Goal: Transaction & Acquisition: Purchase product/service

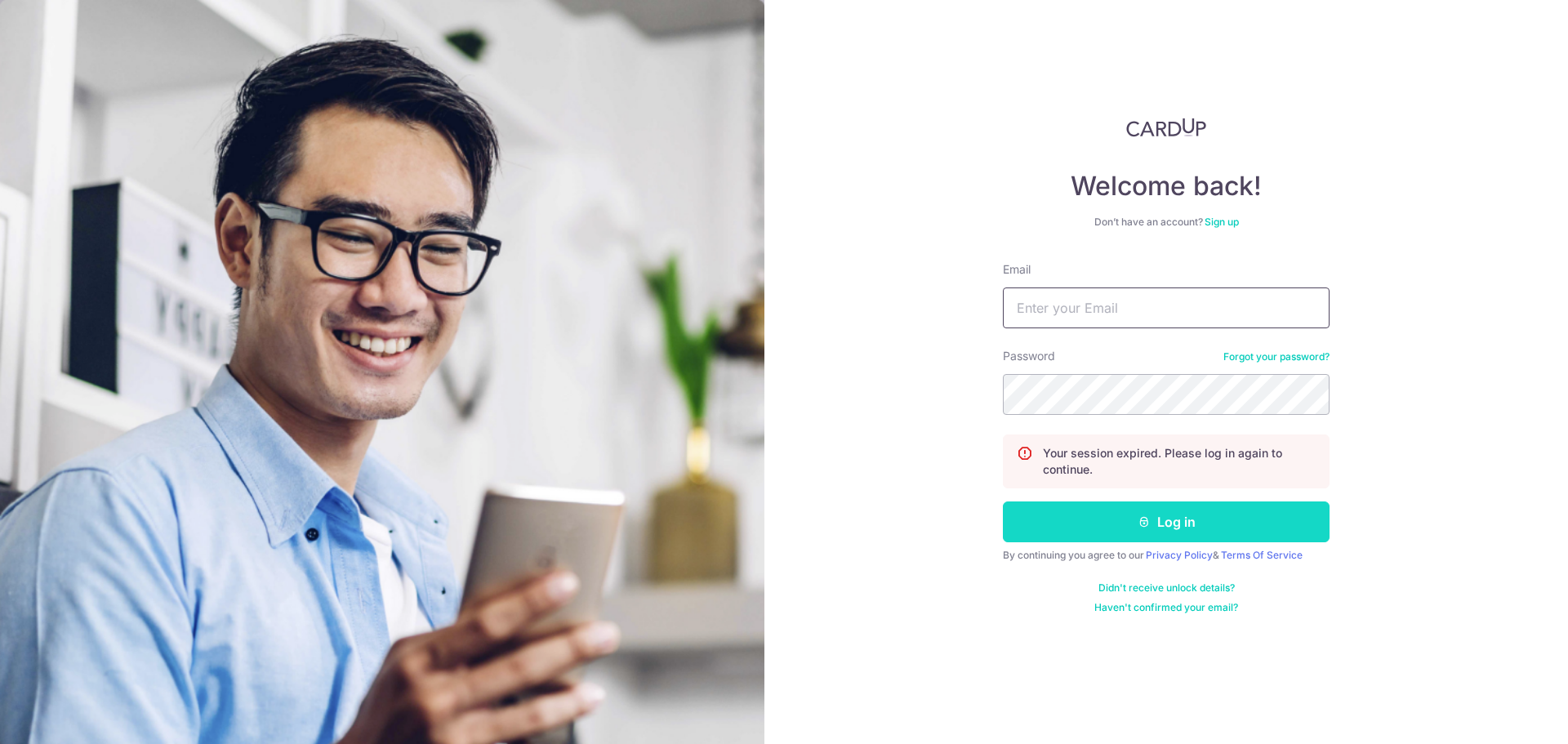
type input "khengtangjack@hotmail.com"
click at [1138, 526] on icon "submit" at bounding box center [1144, 521] width 13 height 13
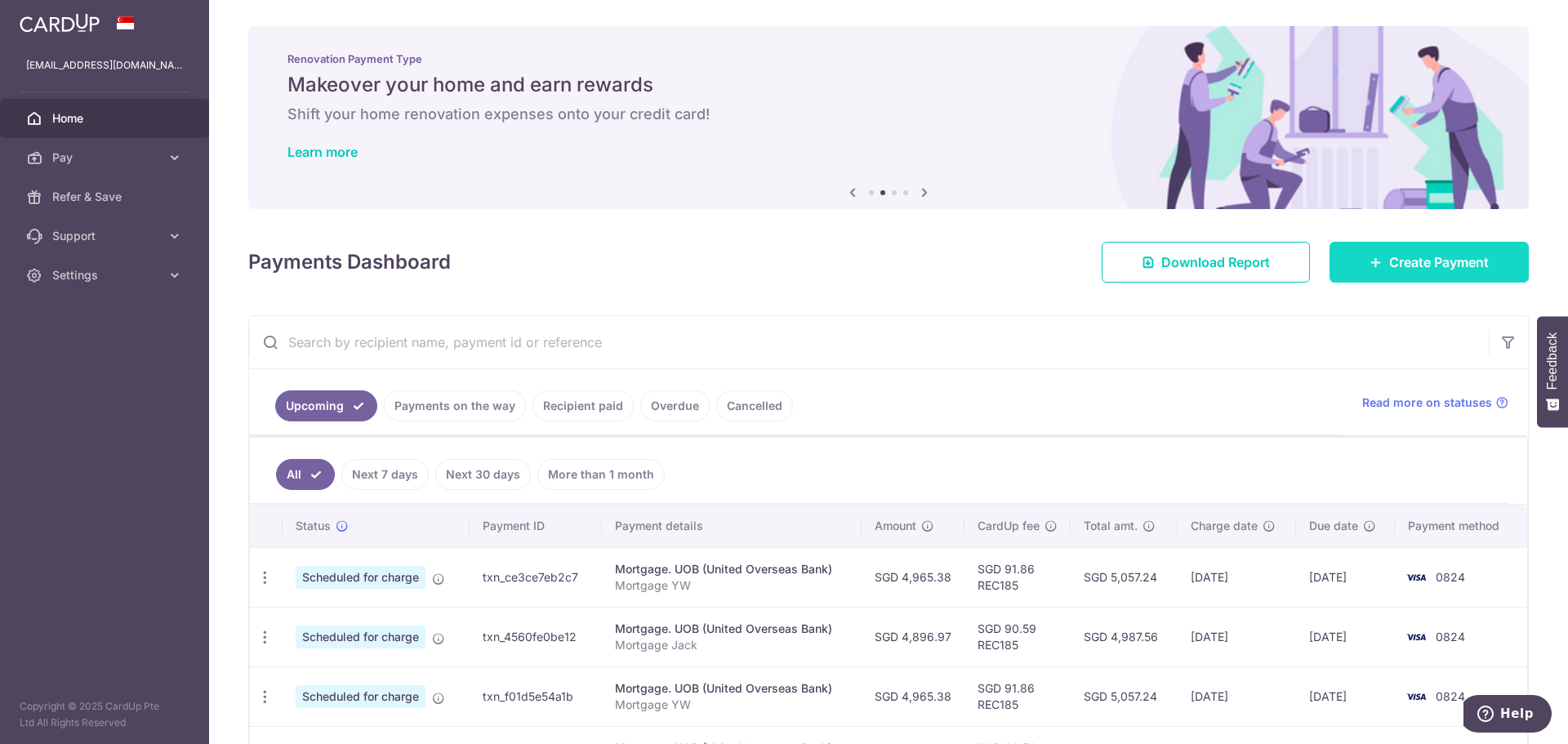
click at [1389, 260] on span "Create Payment" at bounding box center [1439, 262] width 100 height 20
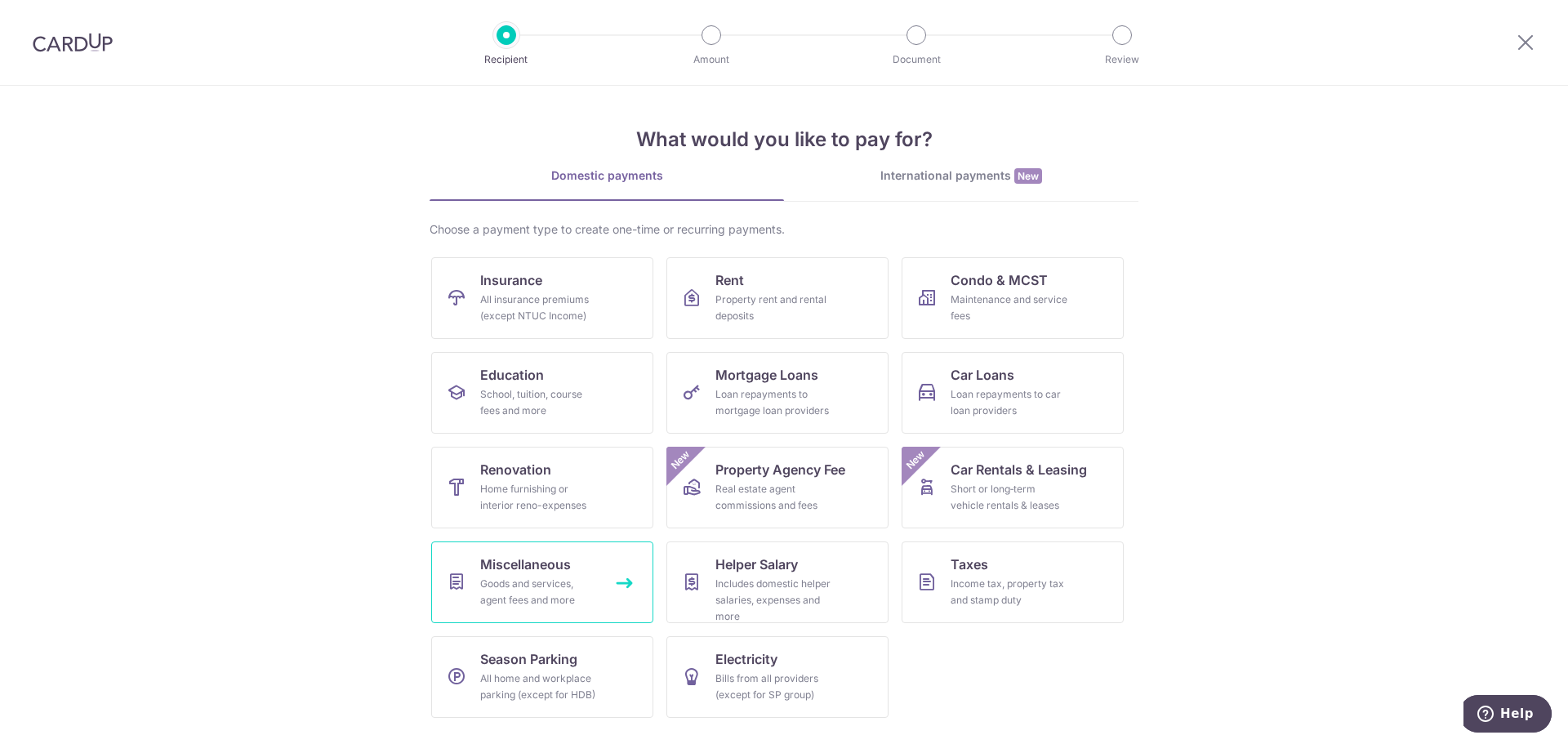
click at [535, 586] on div "Goods and services, agent fees and more" at bounding box center [539, 592] width 117 height 32
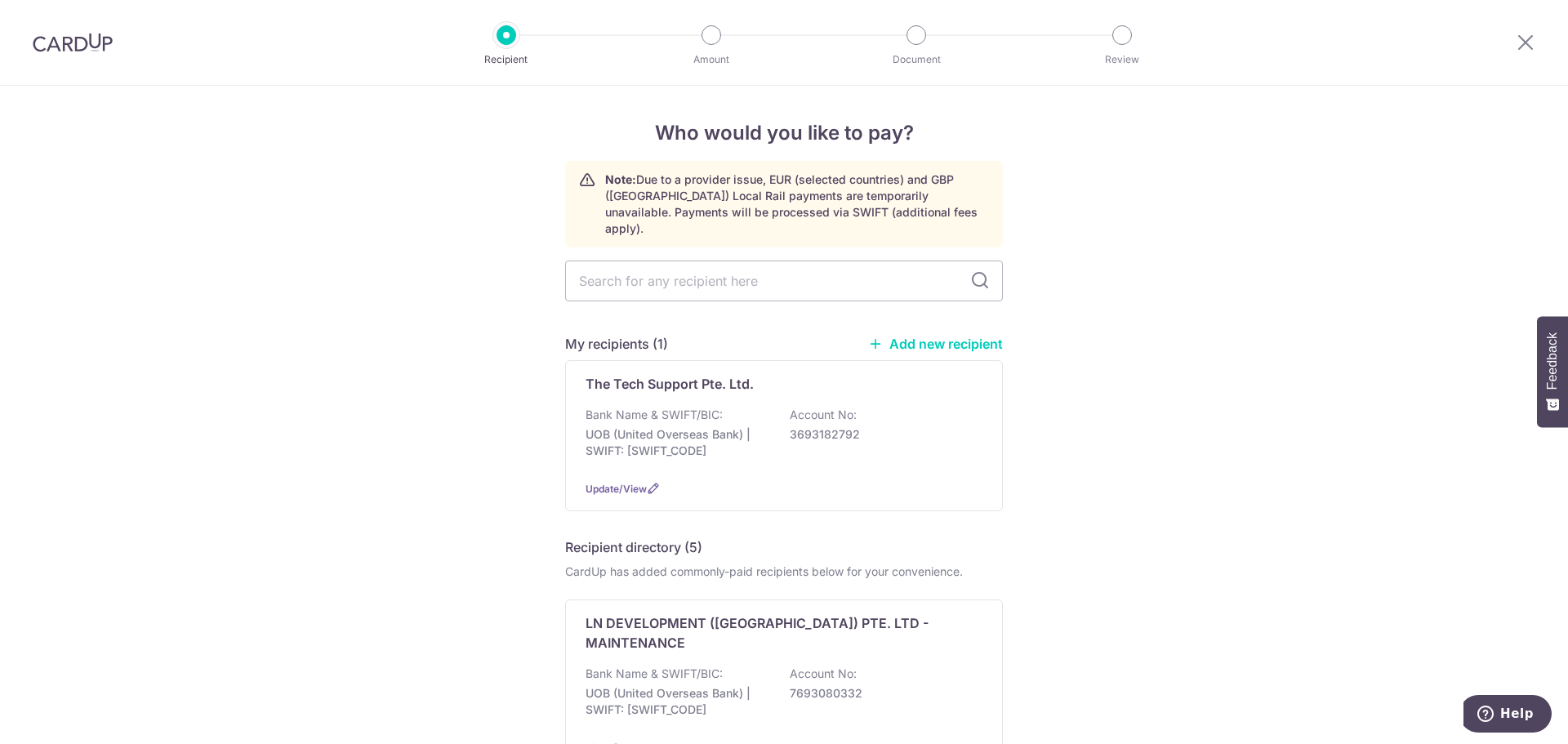
click at [934, 335] on link "Add new recipient" at bounding box center [936, 343] width 134 height 16
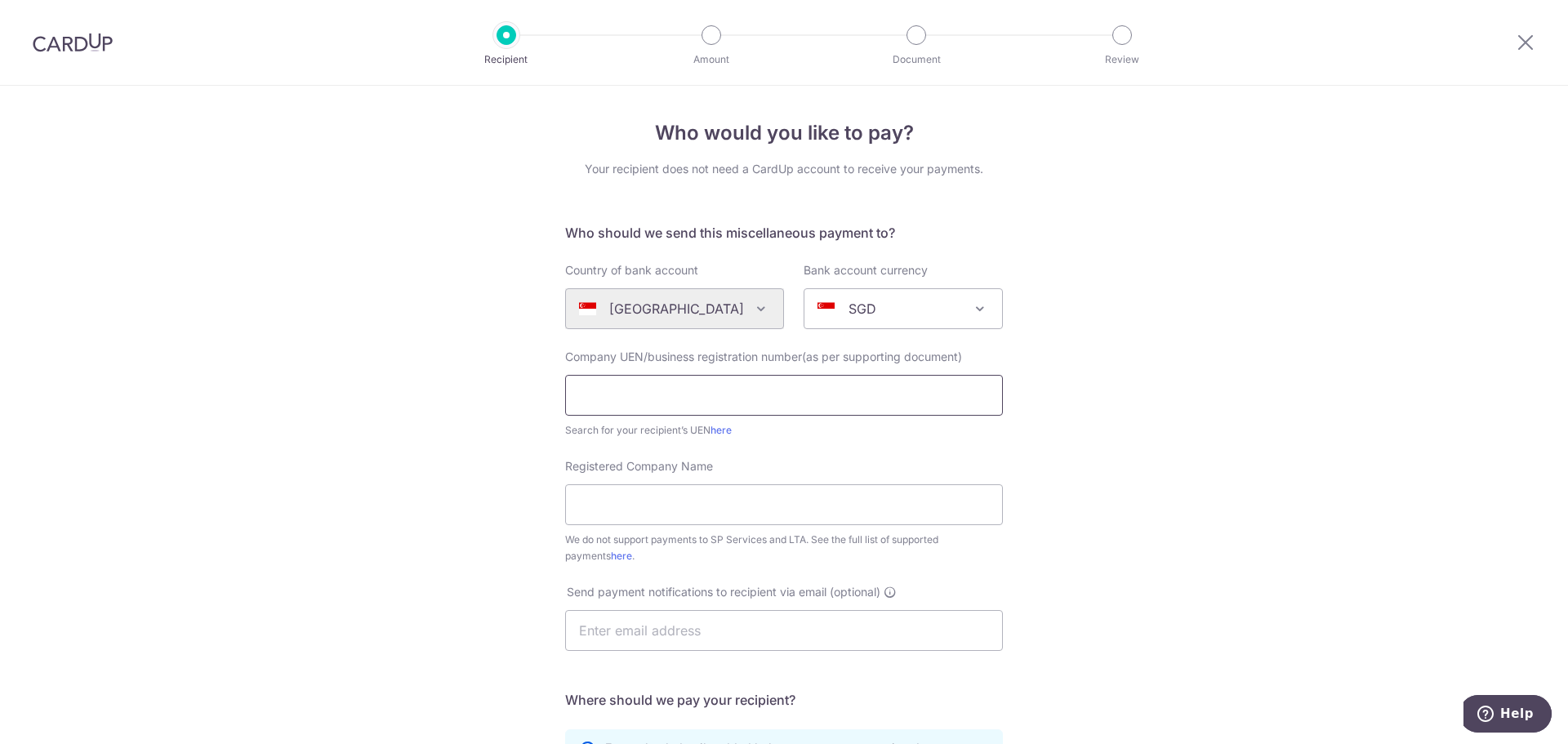
click at [764, 394] on input "text" at bounding box center [784, 395] width 438 height 41
click at [702, 395] on input "text" at bounding box center [784, 395] width 438 height 41
paste input "202118077G"
type input "202118077G"
click at [690, 526] on div "Registered Company Name We do not support payments to SP Services and LTA. See …" at bounding box center [784, 511] width 438 height 106
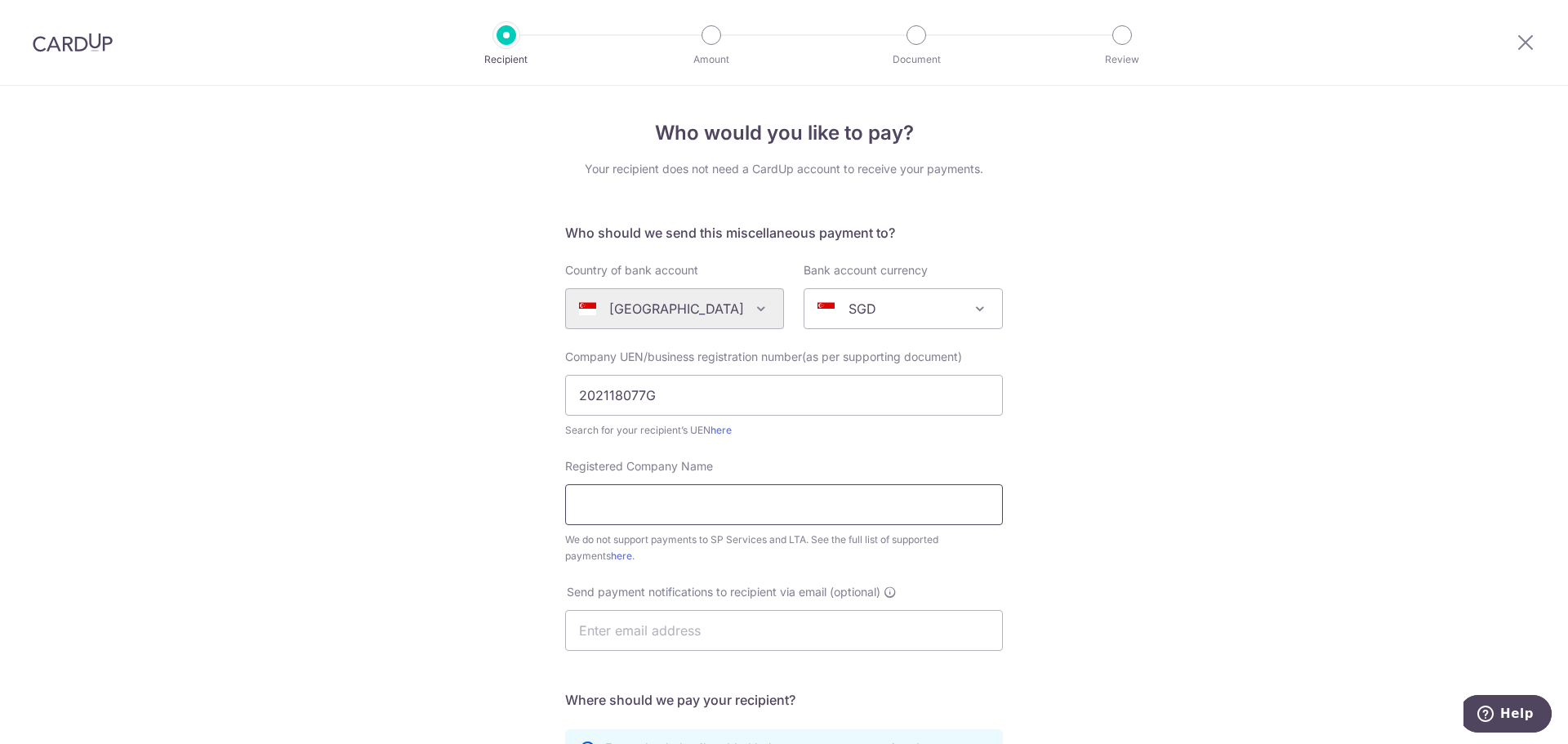
click at [689, 512] on input "Registered Company Name" at bounding box center [784, 505] width 438 height 41
click at [616, 512] on input "Registered Company Name" at bounding box center [784, 505] width 438 height 41
paste input "Bespoke CleanPro Pte Ltd"
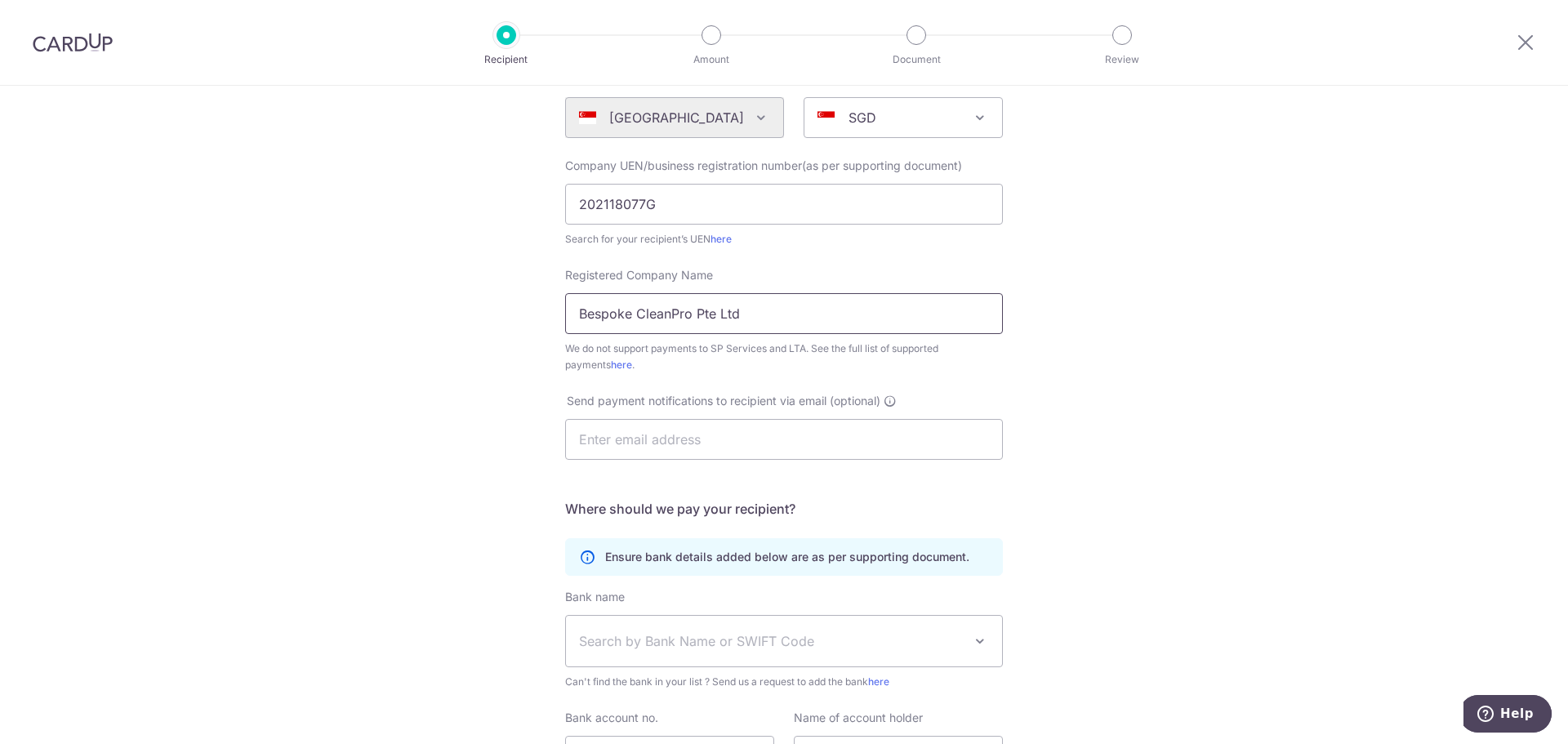
scroll to position [245, 0]
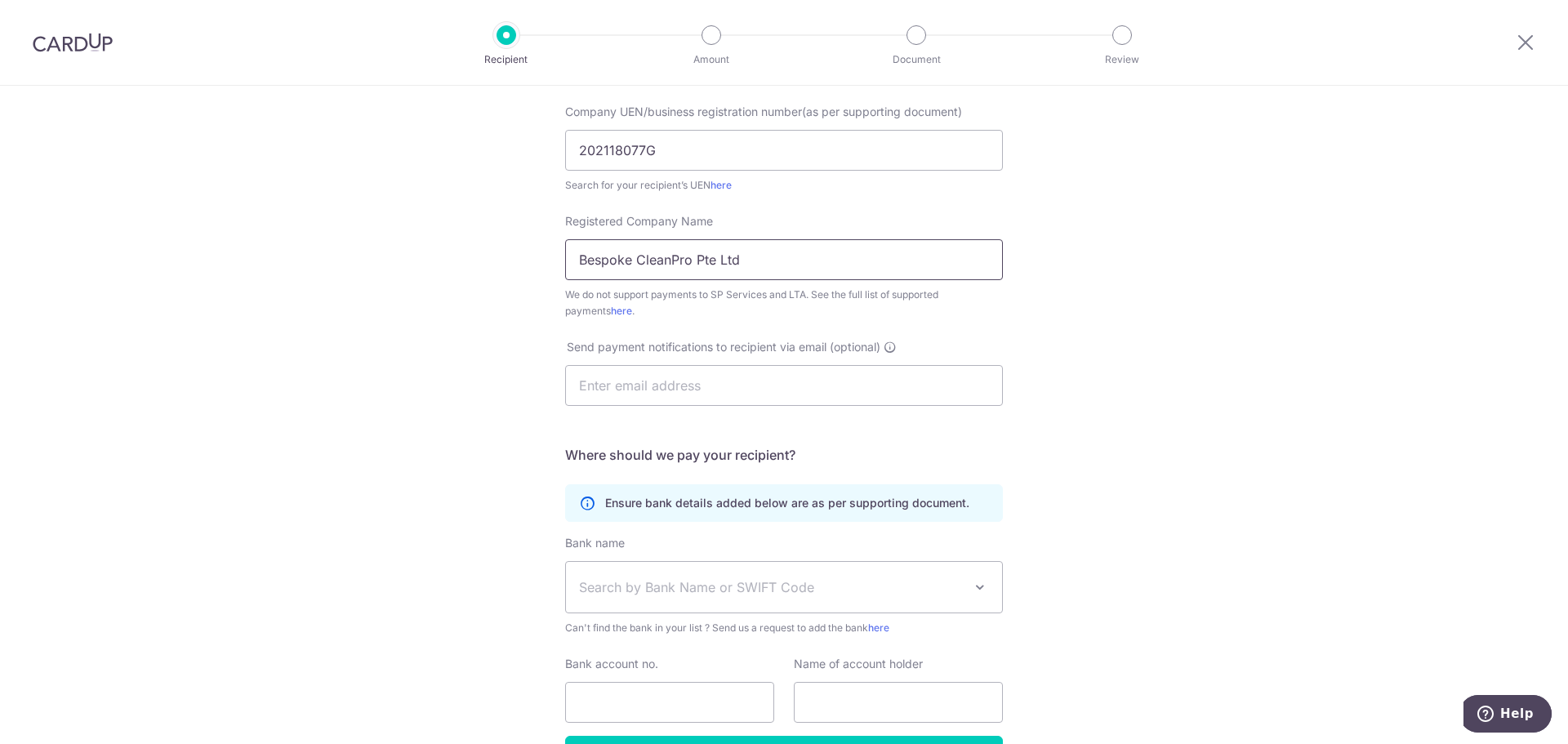
type input "Bespoke CleanPro Pte Ltd"
click at [677, 589] on span "Search by Bank Name or SWIFT Code" at bounding box center [770, 587] width 384 height 20
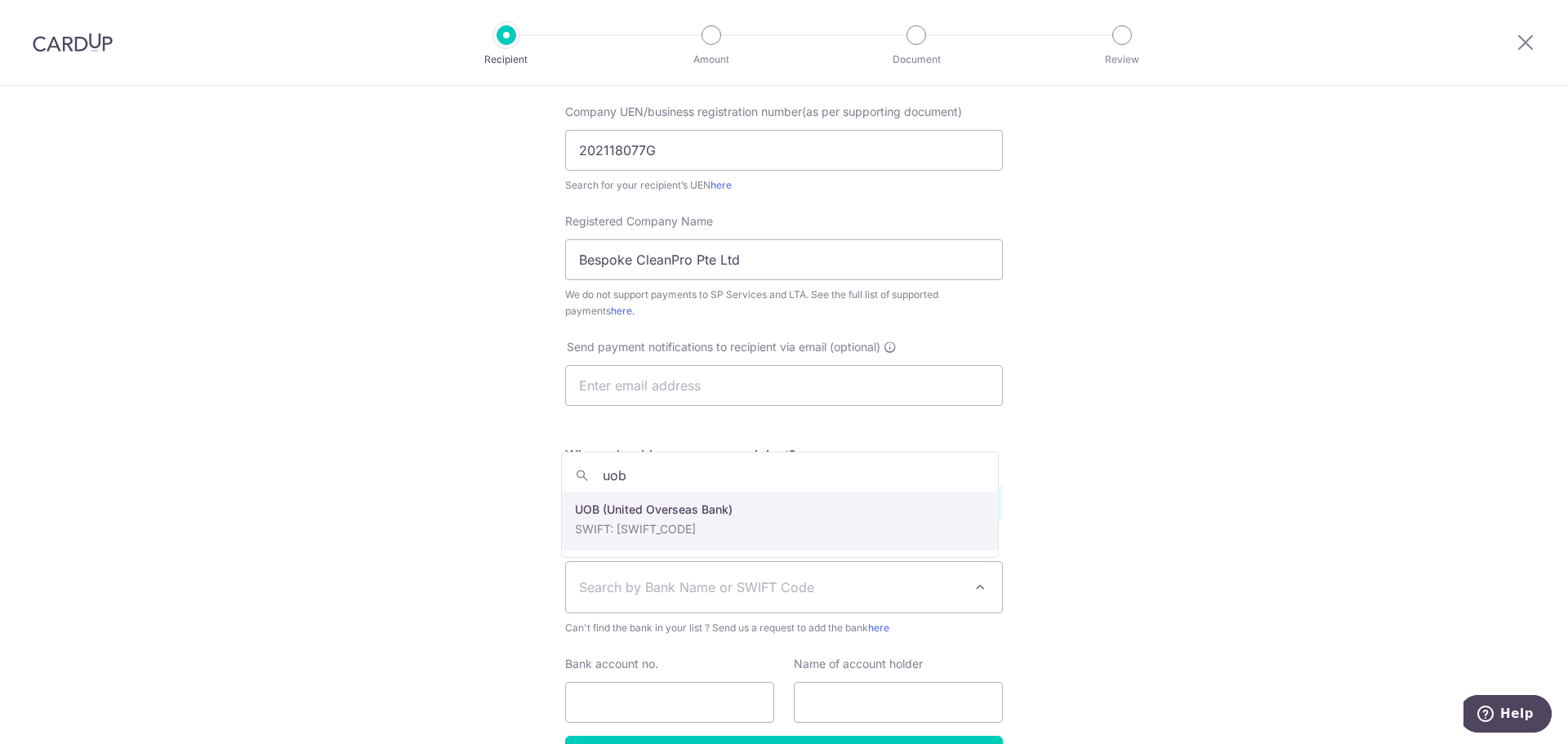
type input "uob"
select select "18"
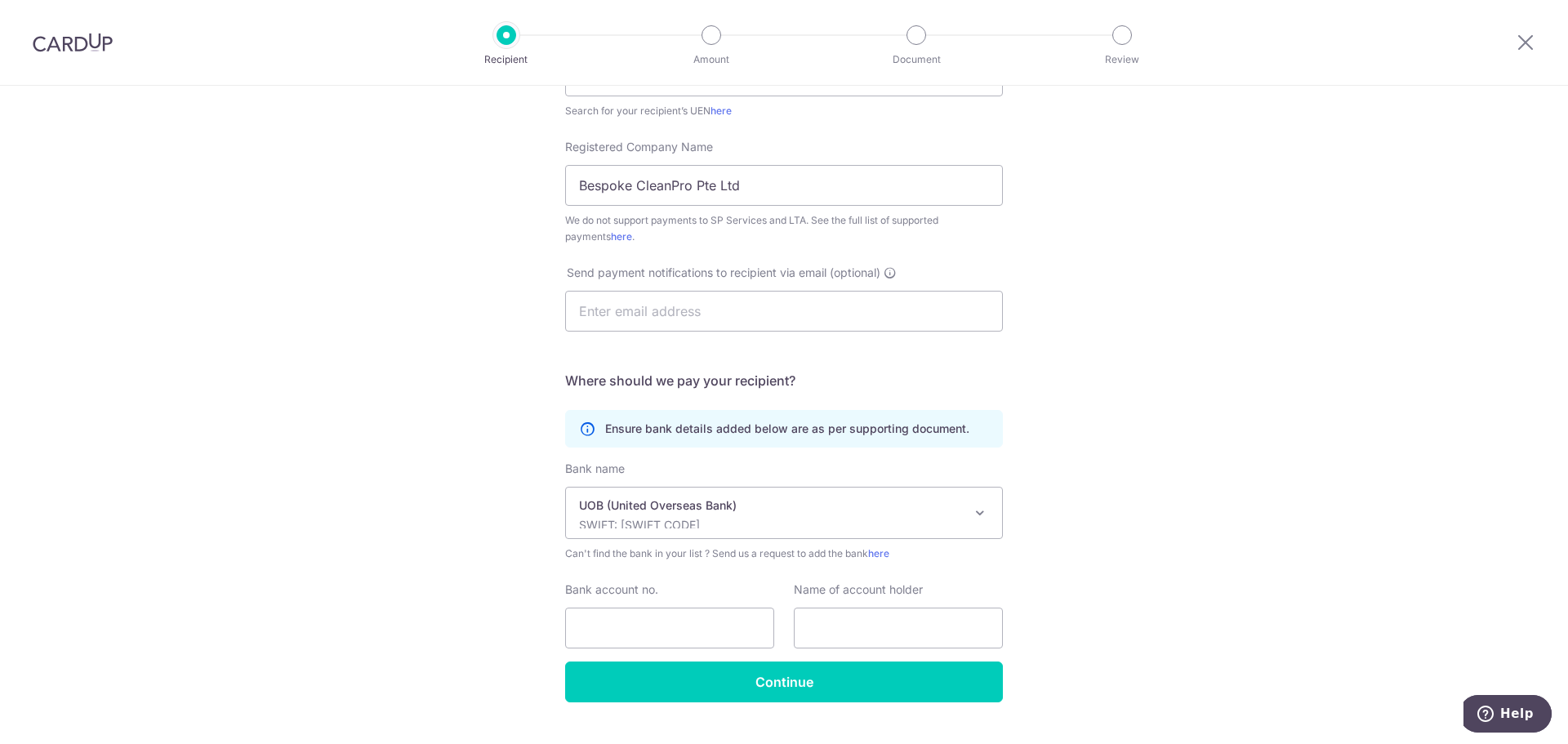
scroll to position [354, 0]
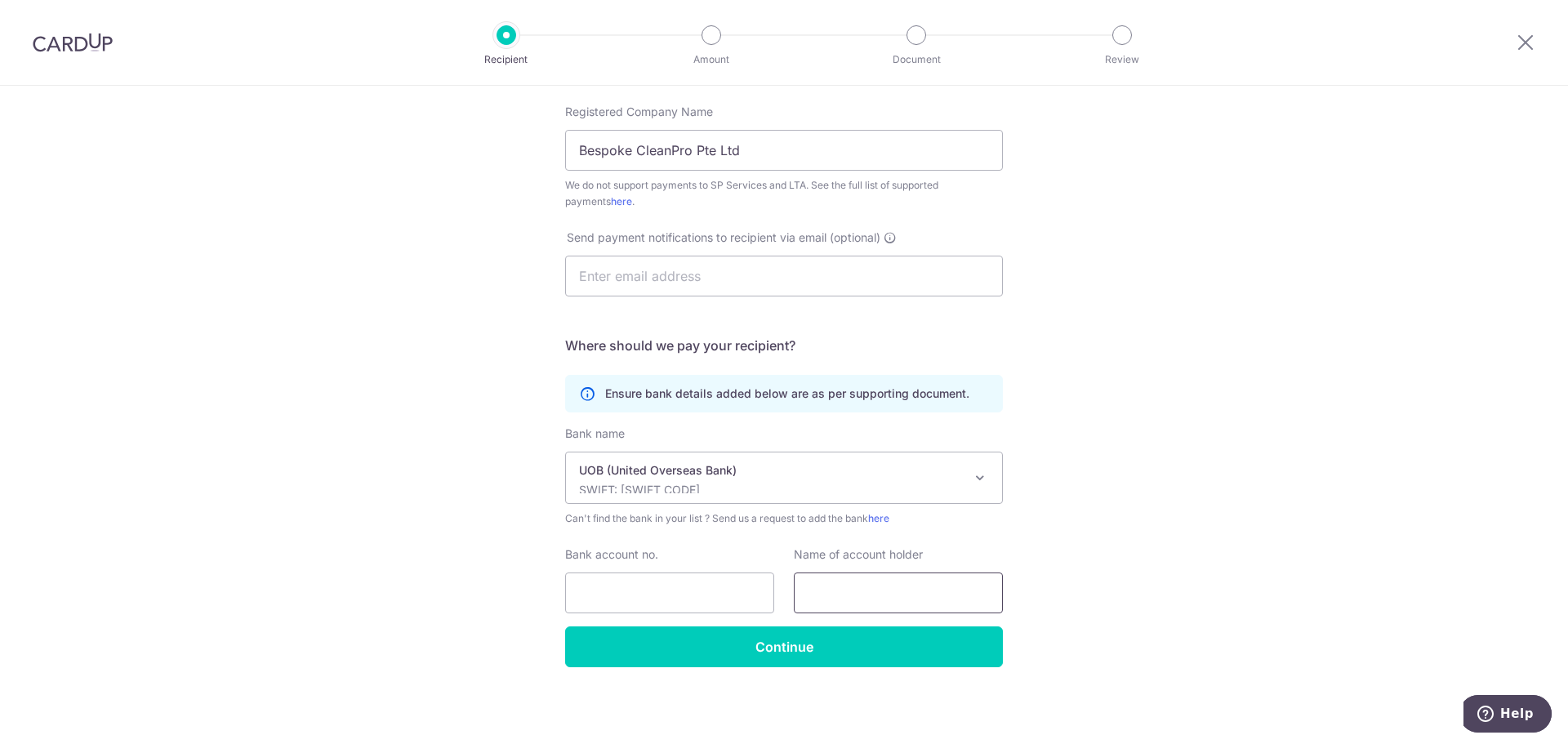
click at [853, 576] on input "text" at bounding box center [899, 593] width 209 height 41
paste input "Bespoke CleanPro Pte Ltd"
type input "Bespoke CleanPro Pte Ltd"
click at [675, 598] on input "Bank account no." at bounding box center [670, 593] width 209 height 41
paste input "657301172"
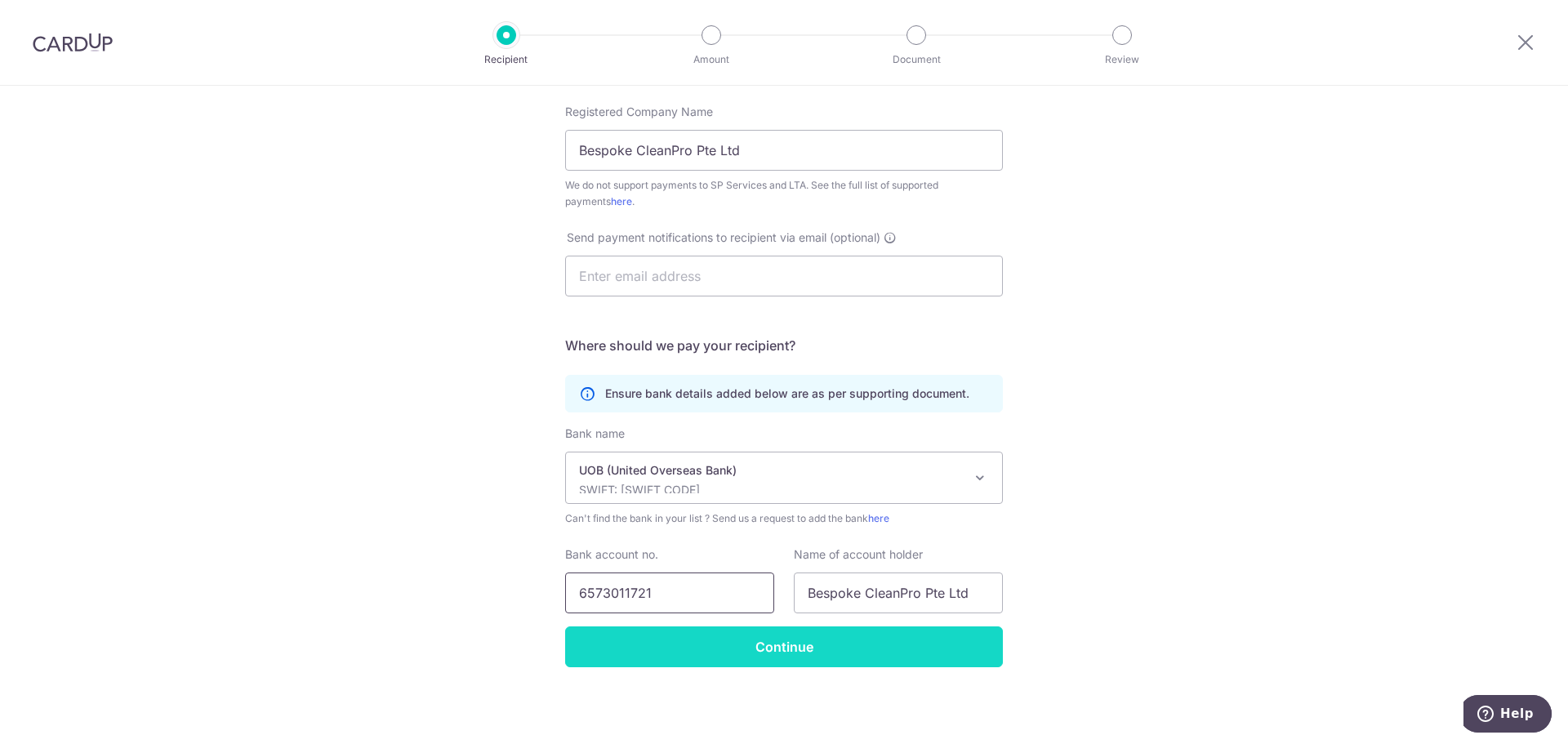
type input "6573011721"
click at [792, 651] on input "Continue" at bounding box center [784, 647] width 438 height 41
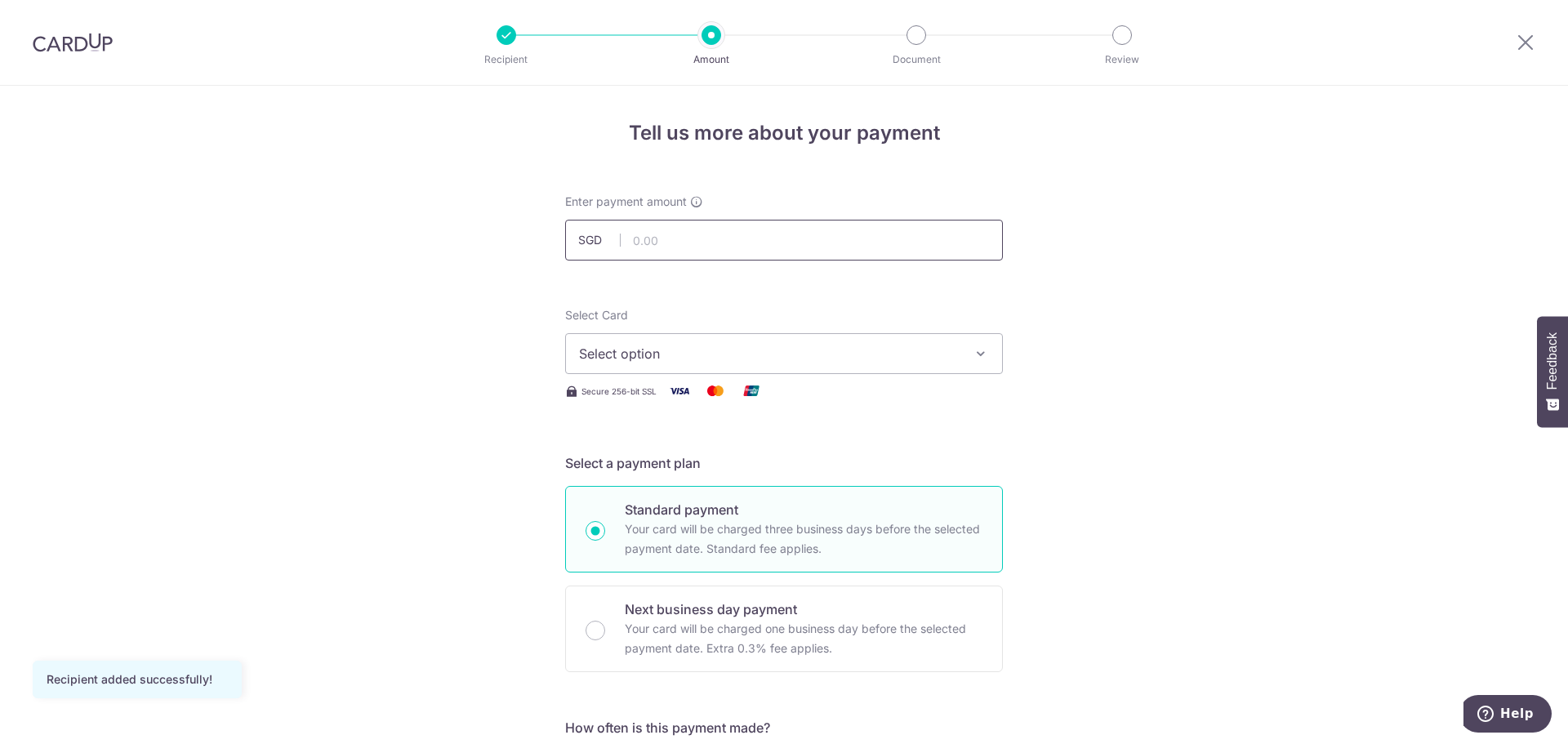
click at [764, 245] on input "text" at bounding box center [784, 240] width 438 height 41
type input "370.60"
click at [693, 338] on button "Select option" at bounding box center [784, 354] width 438 height 41
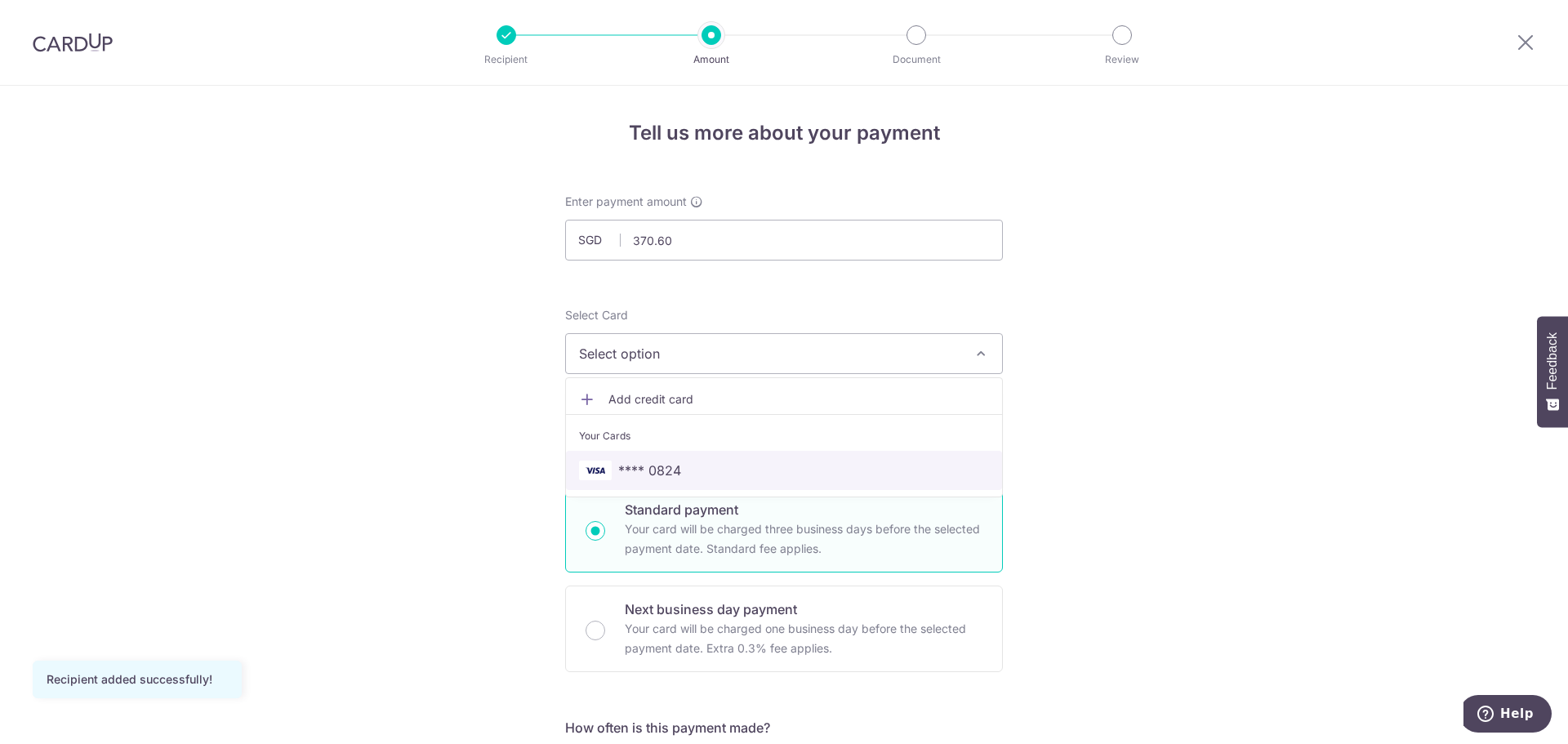
click at [662, 471] on span "**** 0824" at bounding box center [650, 470] width 63 height 20
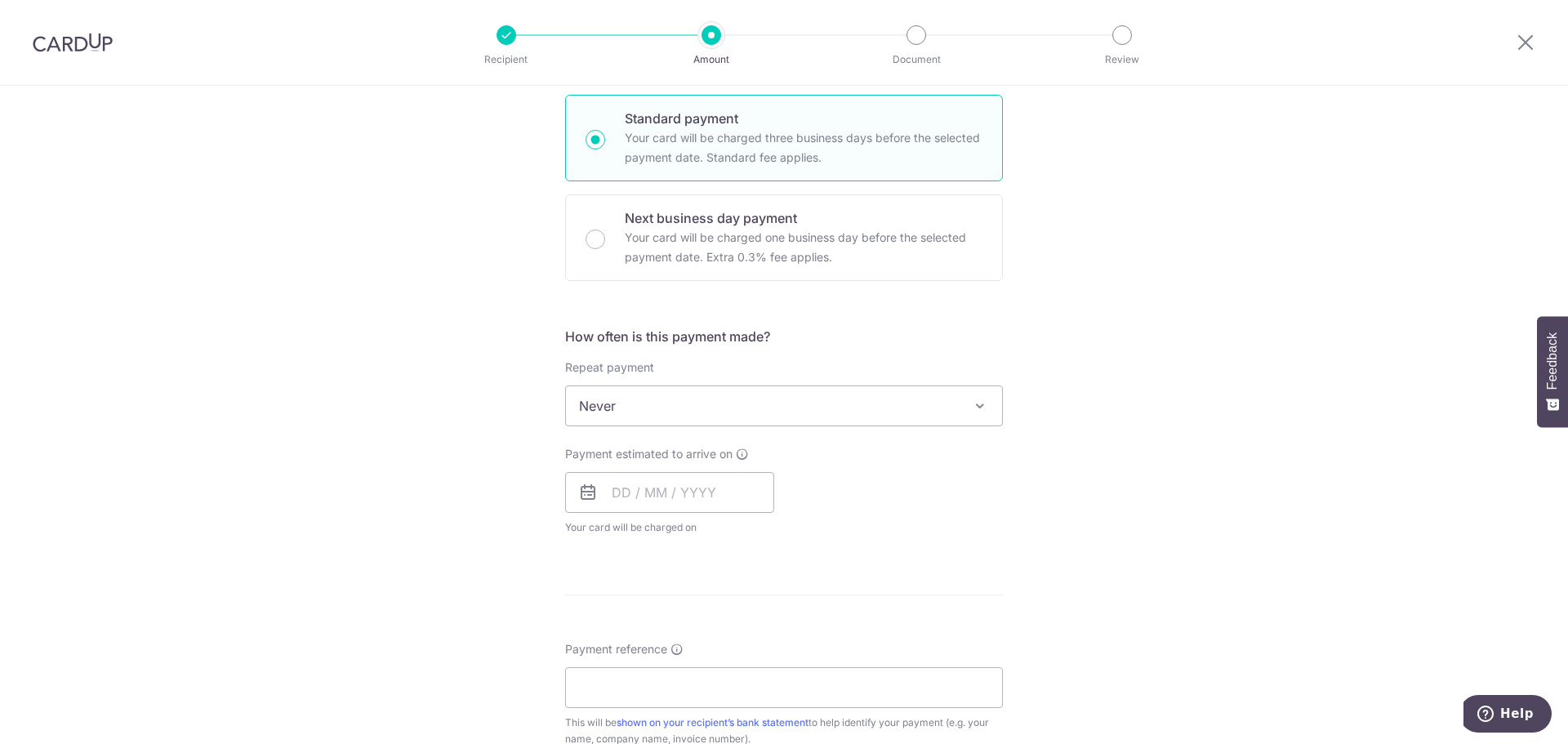
scroll to position [409, 0]
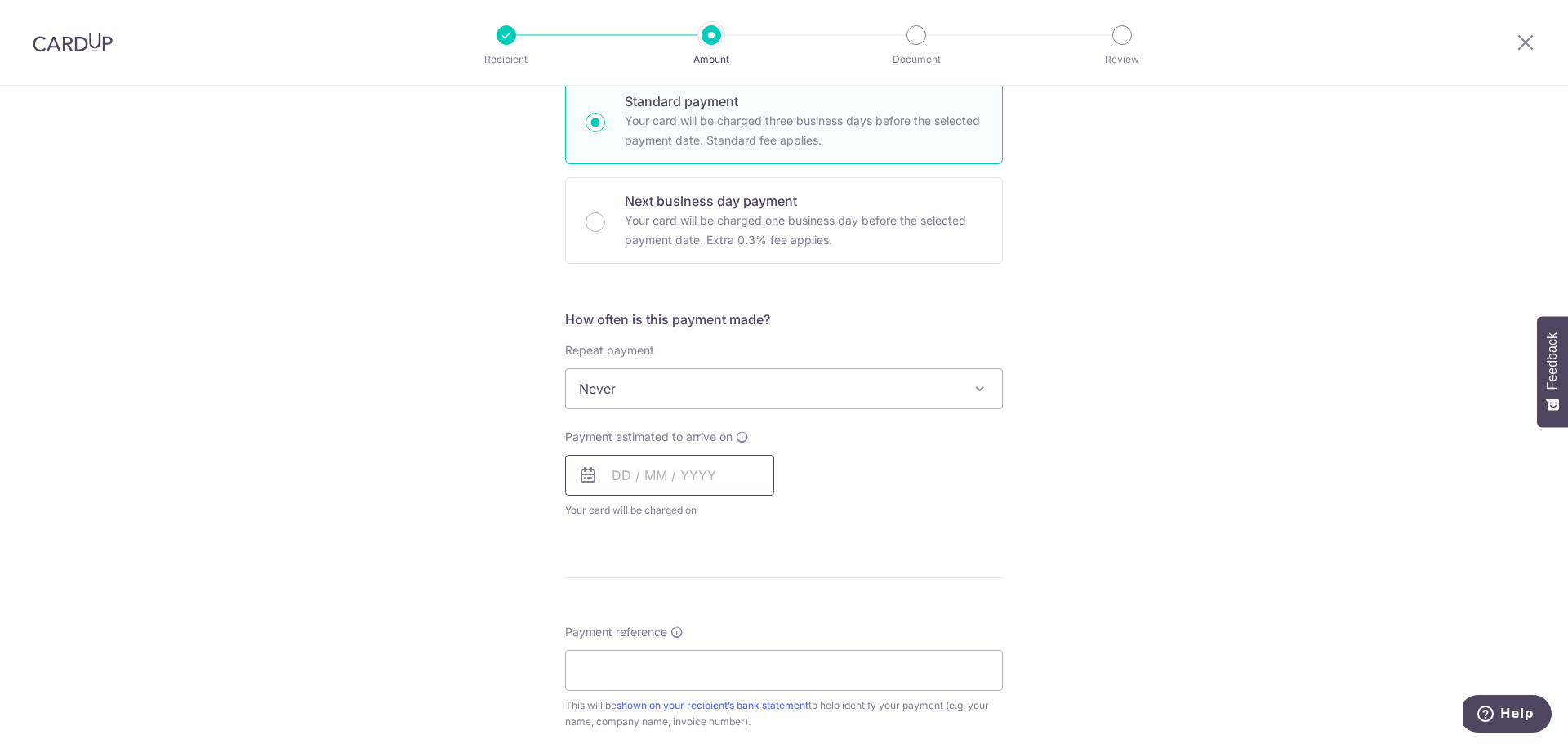
click at [701, 481] on input "text" at bounding box center [670, 475] width 209 height 41
click at [656, 627] on link "9" at bounding box center [664, 624] width 26 height 26
type input "[DATE]"
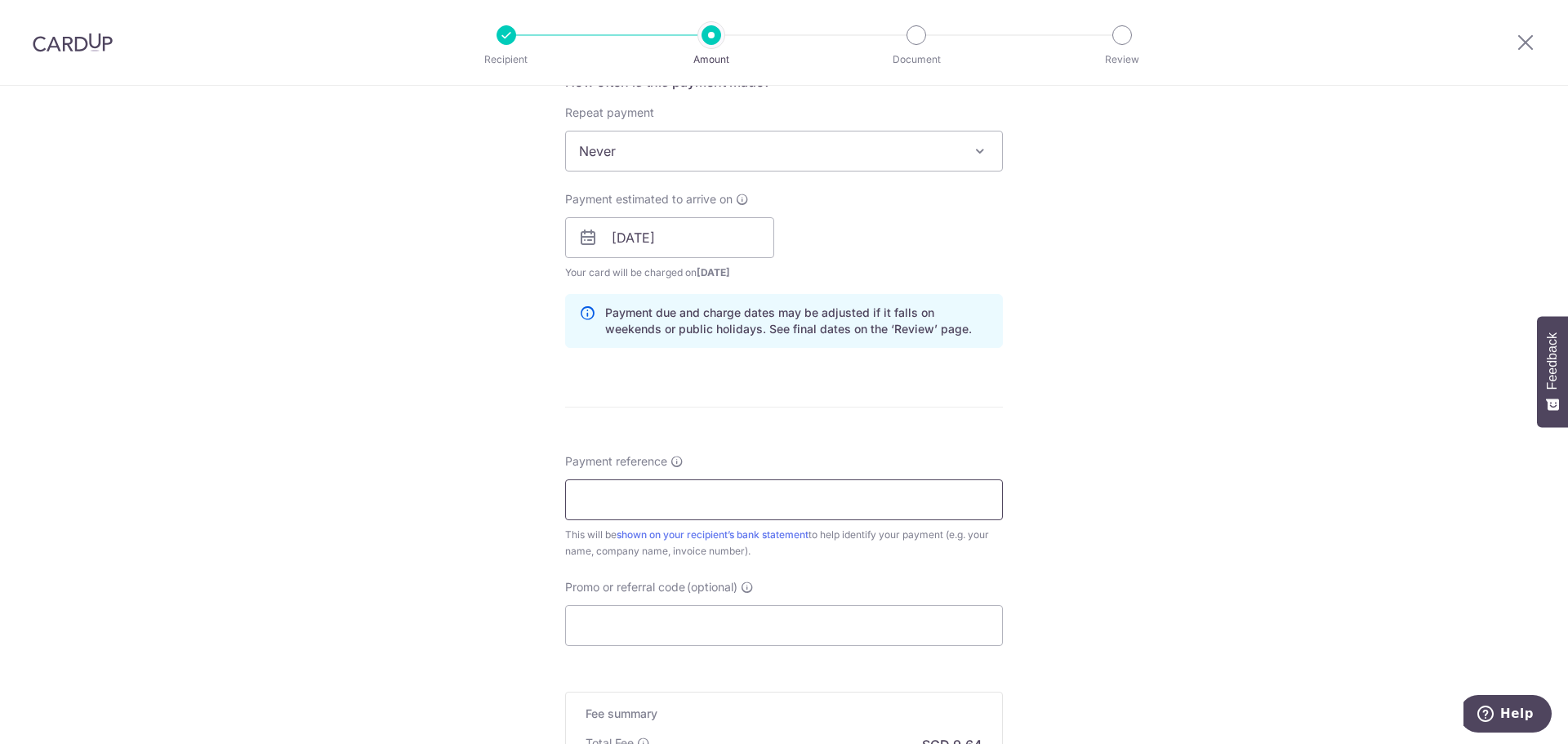
scroll to position [654, 0]
click at [614, 492] on input "Payment reference" at bounding box center [784, 493] width 438 height 41
paste input "CLI-21984"
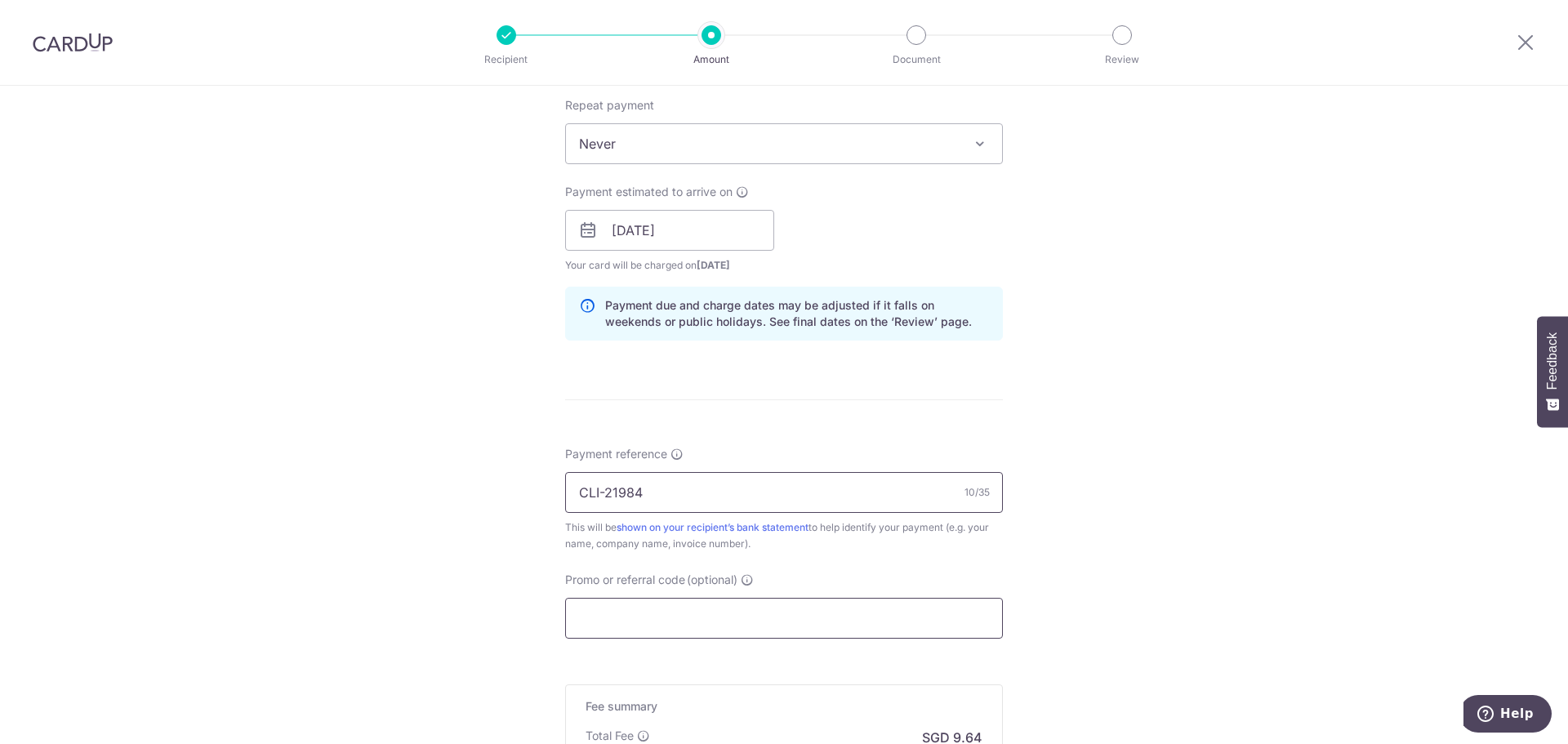
type input "CLI-21984"
drag, startPoint x: 639, startPoint y: 628, endPoint x: 751, endPoint y: 528, distance: 150.1
click at [641, 628] on input "Promo or referral code (optional)" at bounding box center [784, 618] width 438 height 41
click at [632, 620] on input "Promo or referral code (optional)" at bounding box center [784, 618] width 438 height 41
paste input "OFF225"
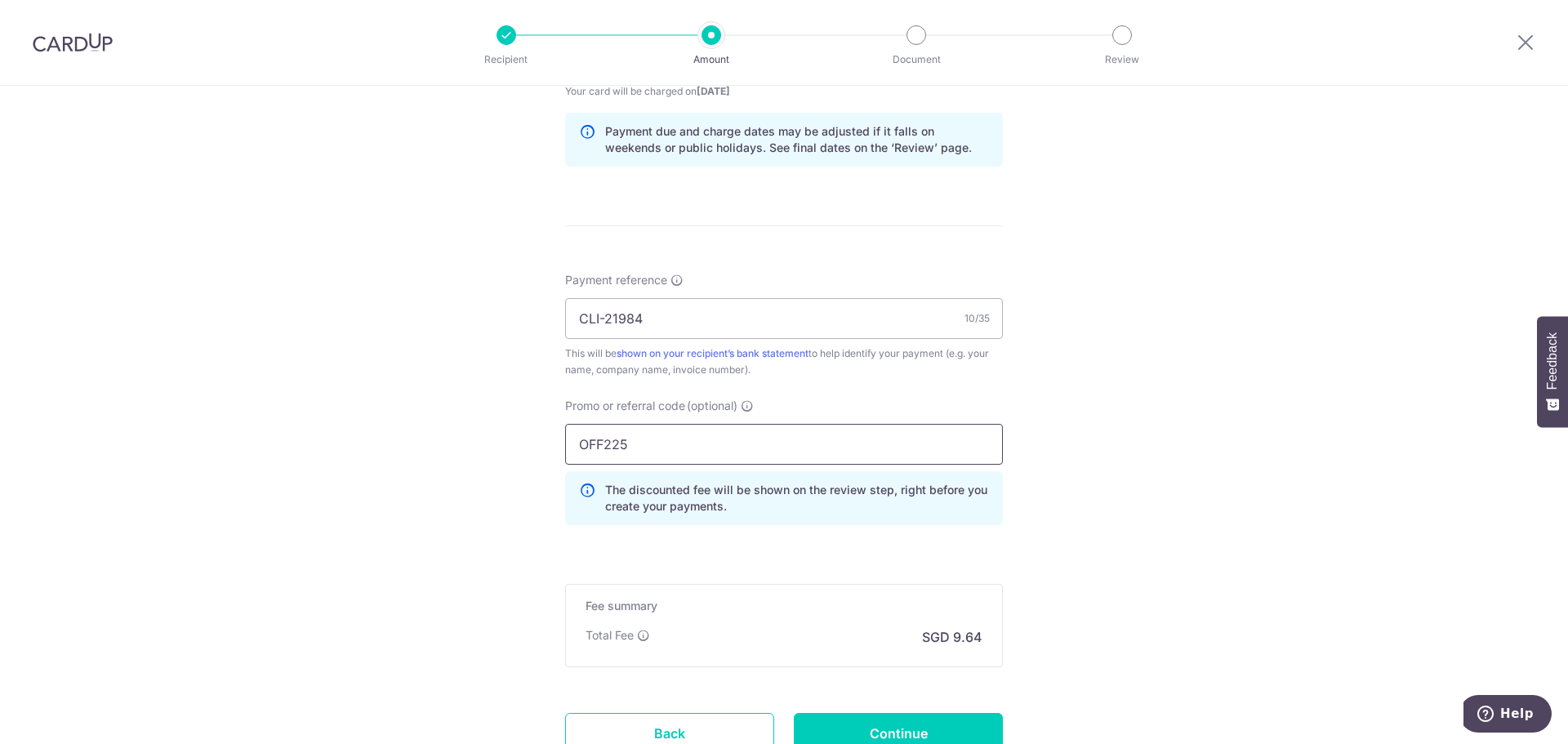
scroll to position [959, 0]
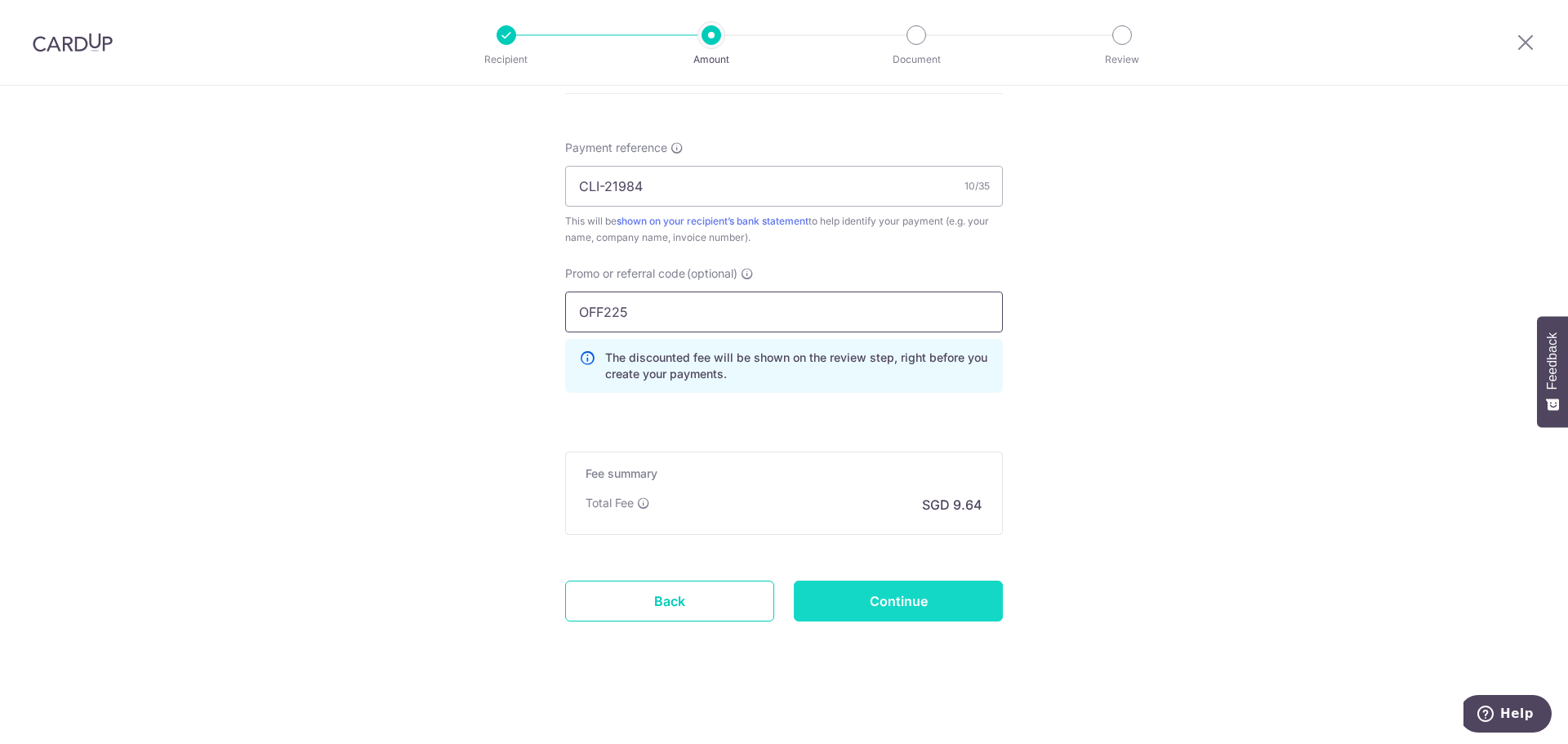
type input "OFF225"
click at [959, 588] on input "Continue" at bounding box center [899, 601] width 209 height 41
type input "Create Schedule"
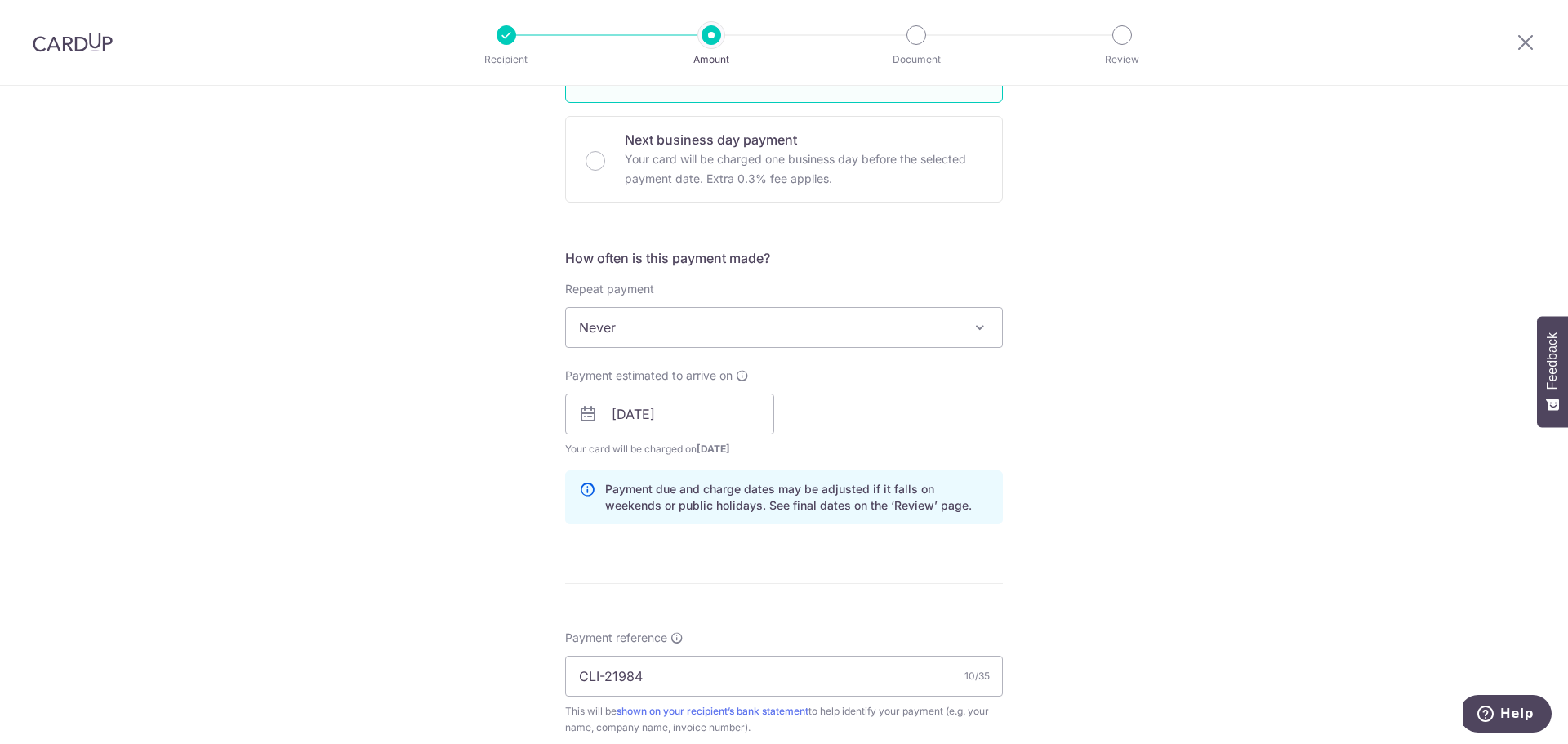
scroll to position [373, 0]
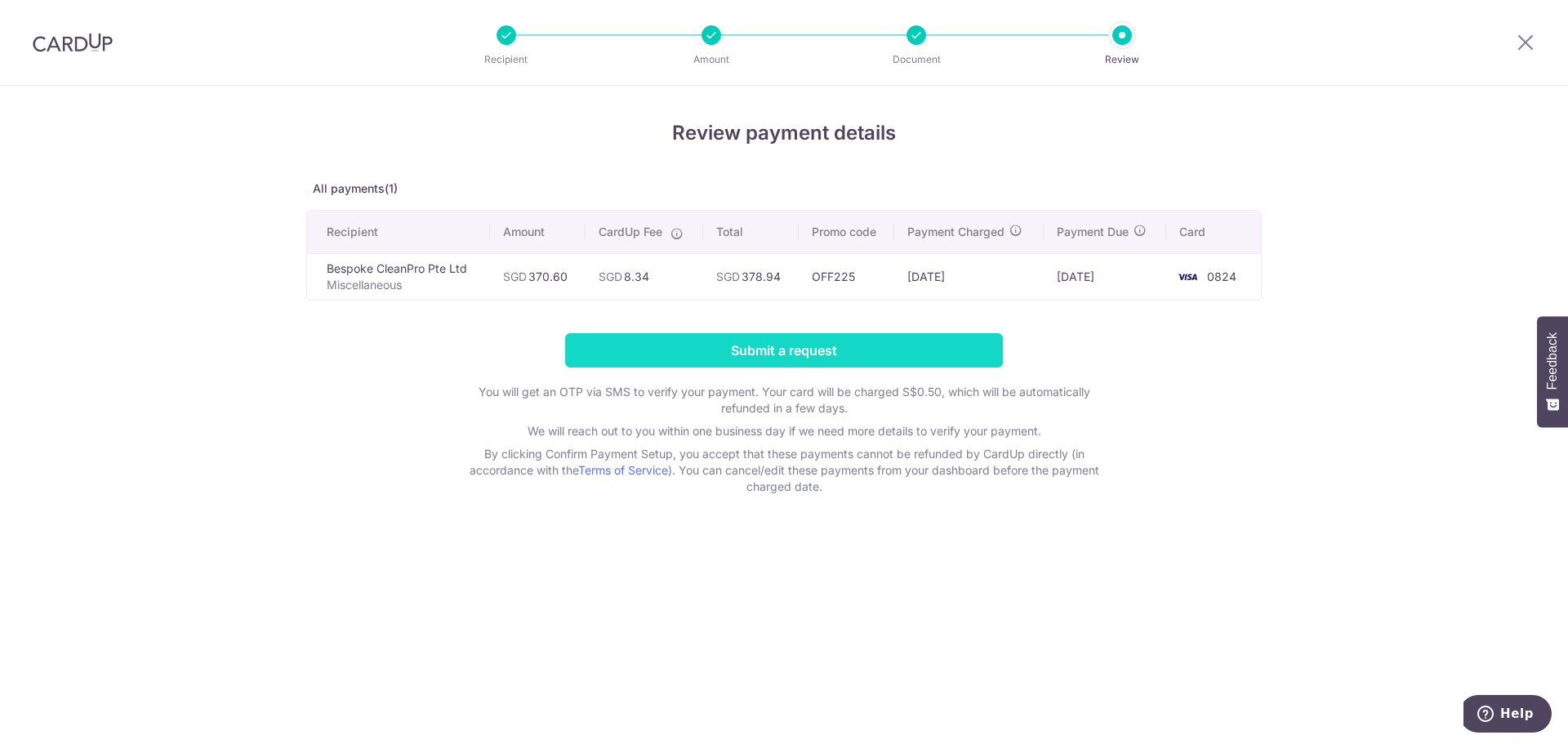
click at [953, 338] on input "Submit a request" at bounding box center [784, 351] width 438 height 34
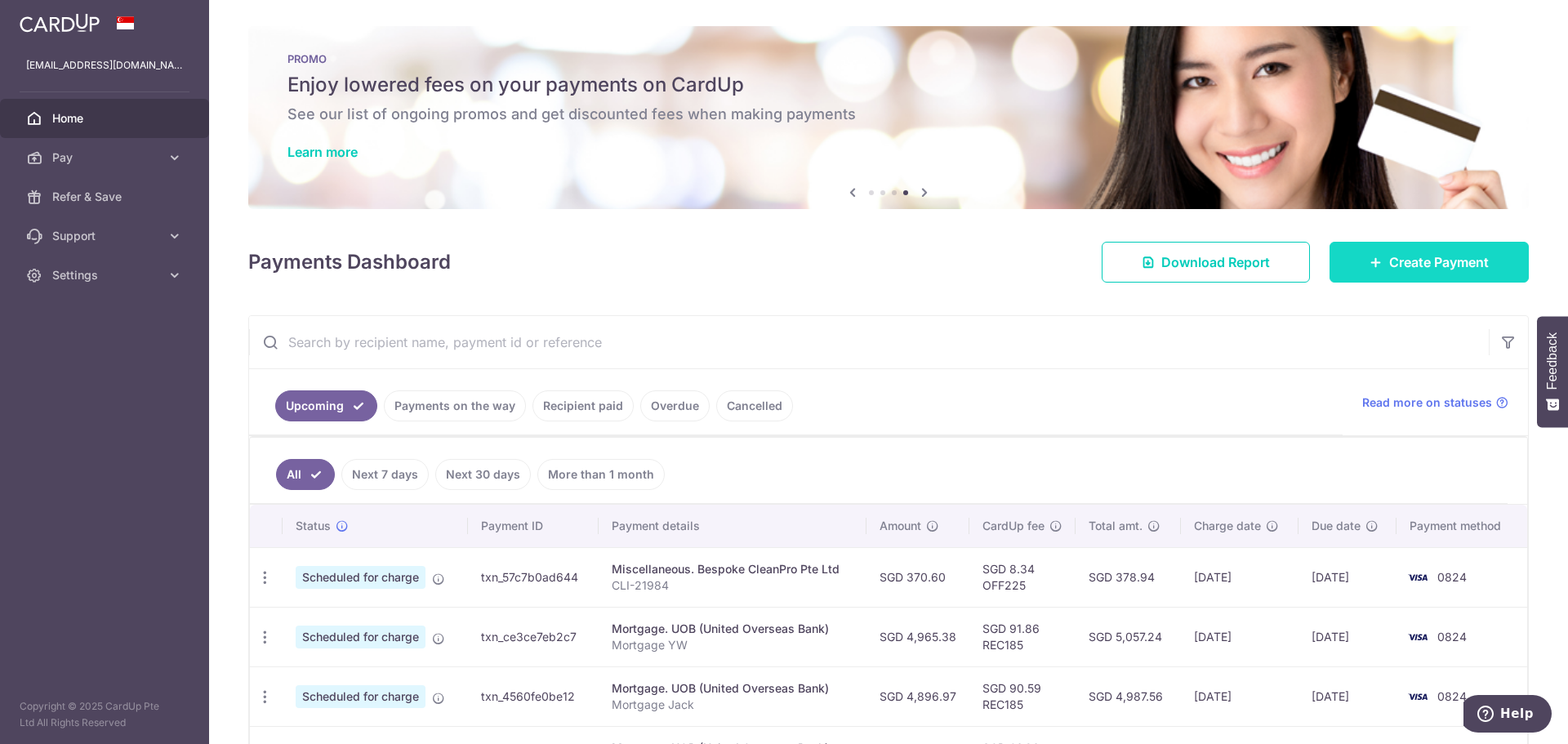
click at [1408, 263] on span "Create Payment" at bounding box center [1439, 262] width 100 height 20
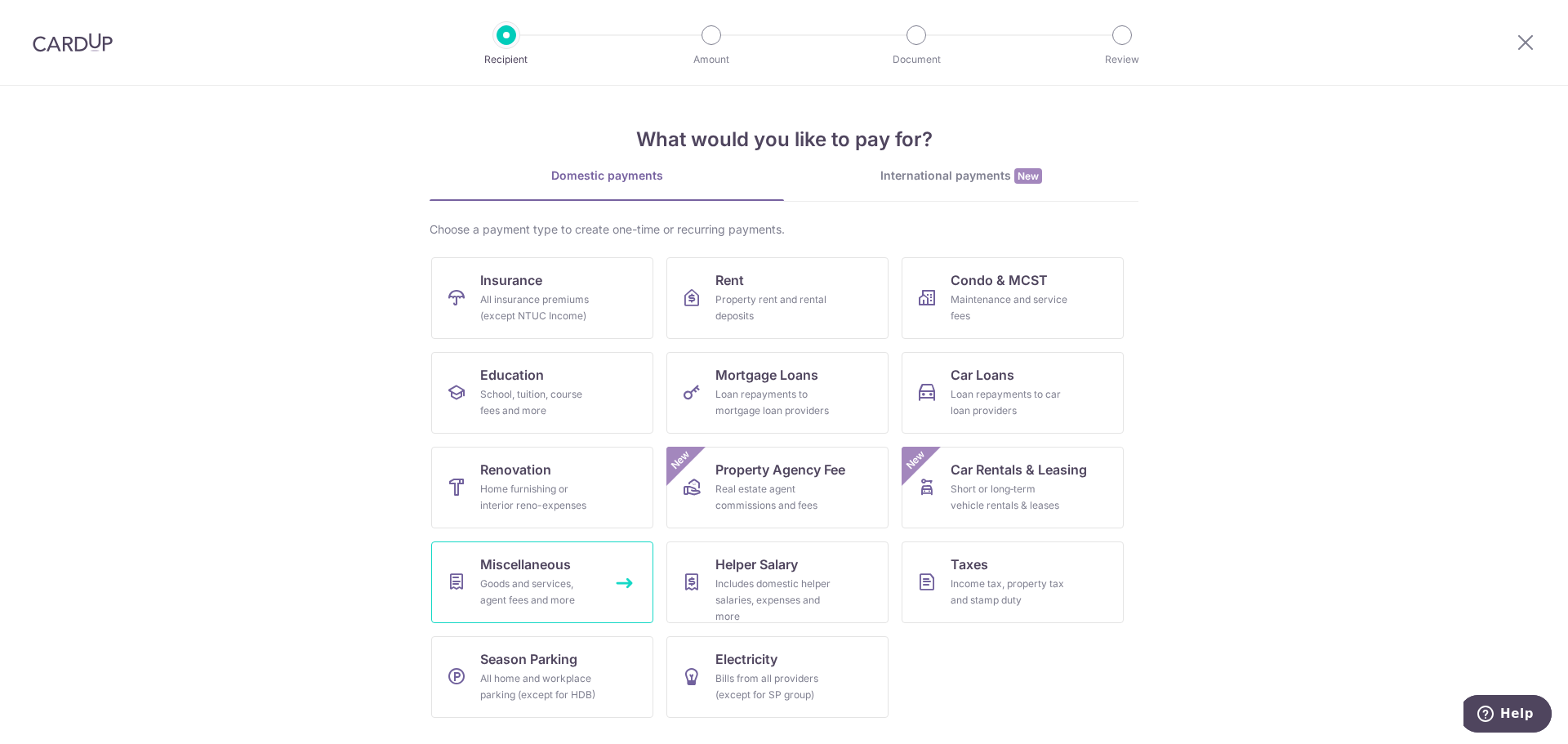
click at [548, 602] on div "Goods and services, agent fees and more" at bounding box center [539, 592] width 117 height 32
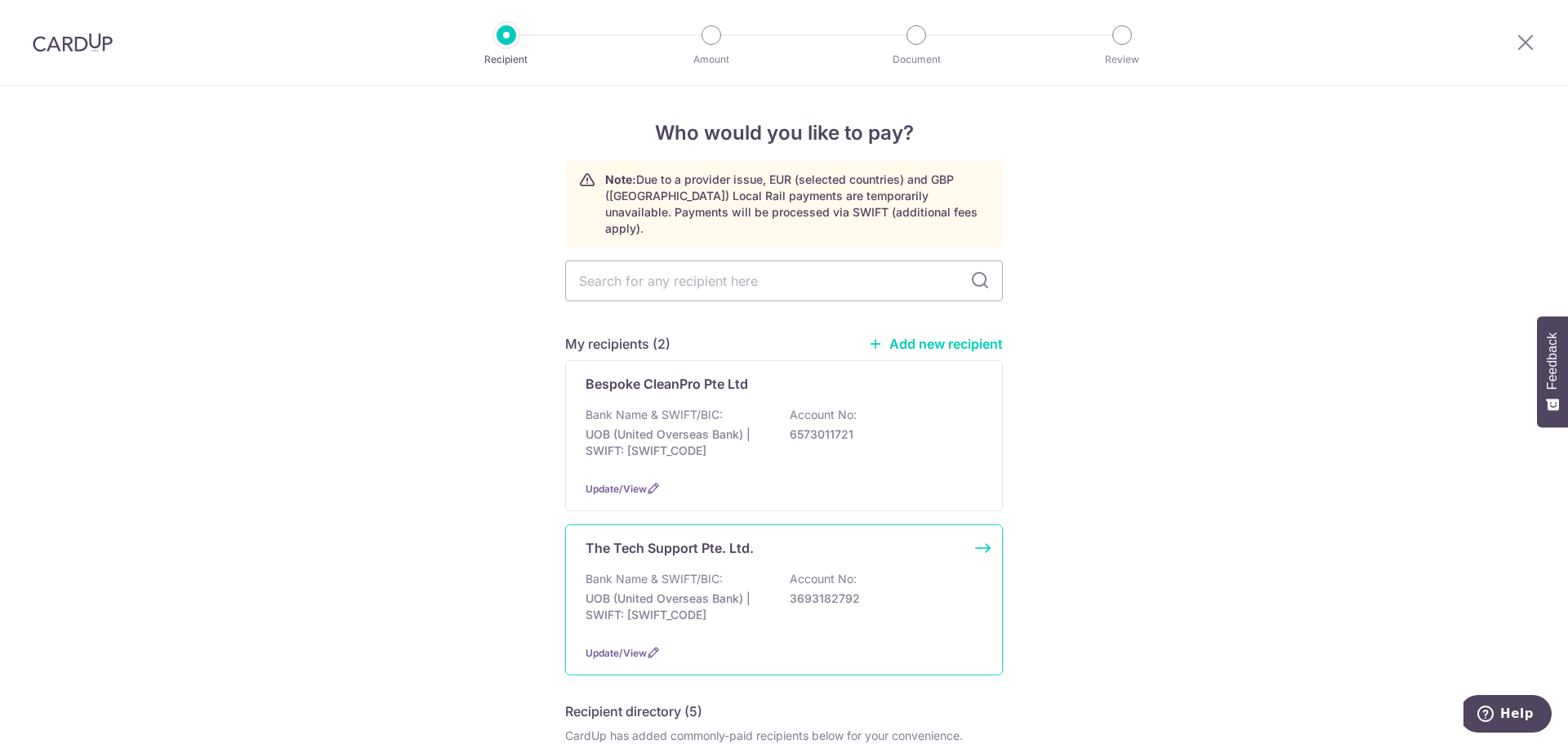
click at [898, 591] on p "3693182792" at bounding box center [881, 598] width 183 height 16
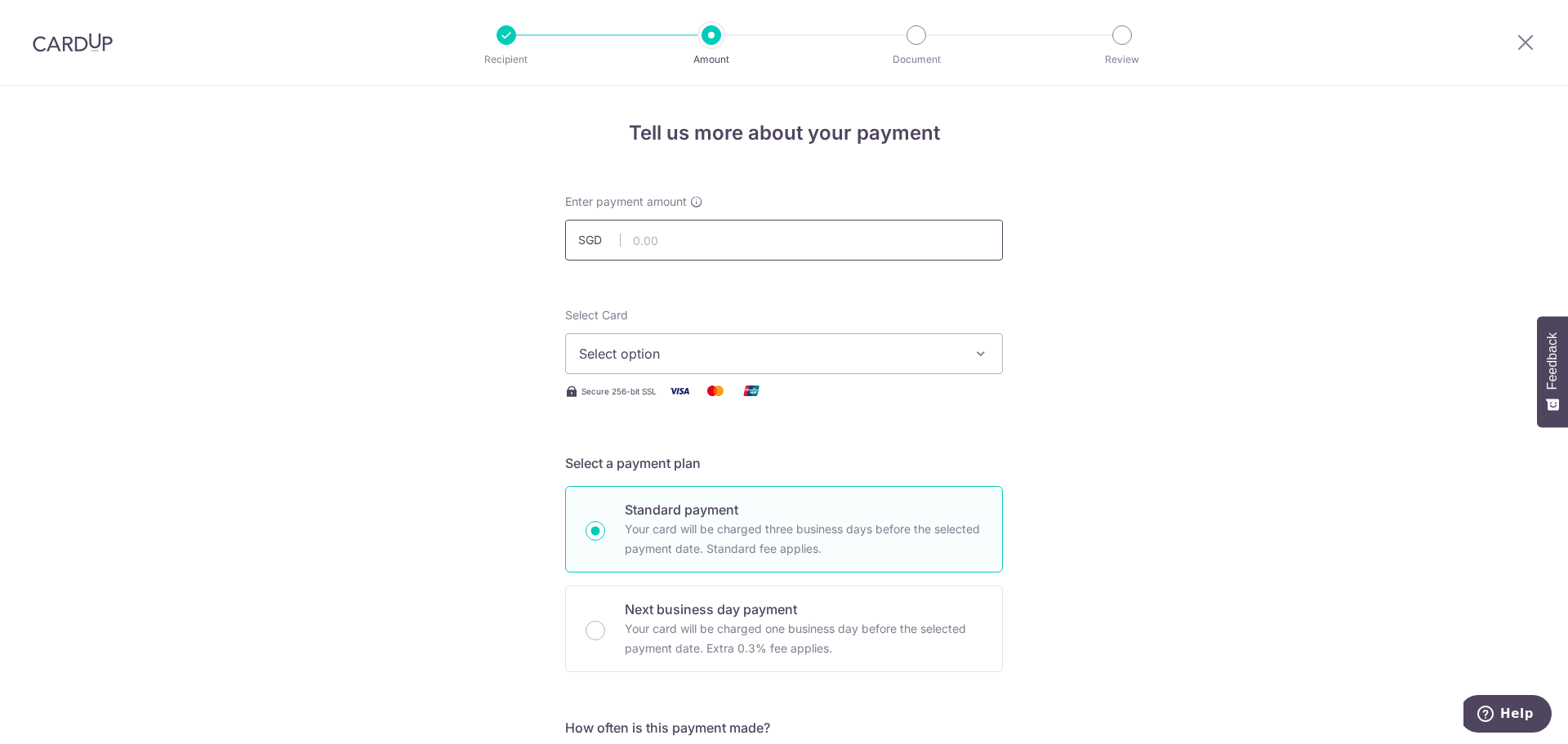
click at [680, 245] on input "text" at bounding box center [784, 240] width 438 height 41
type input "58.99"
click at [735, 368] on button "Select option" at bounding box center [784, 354] width 438 height 41
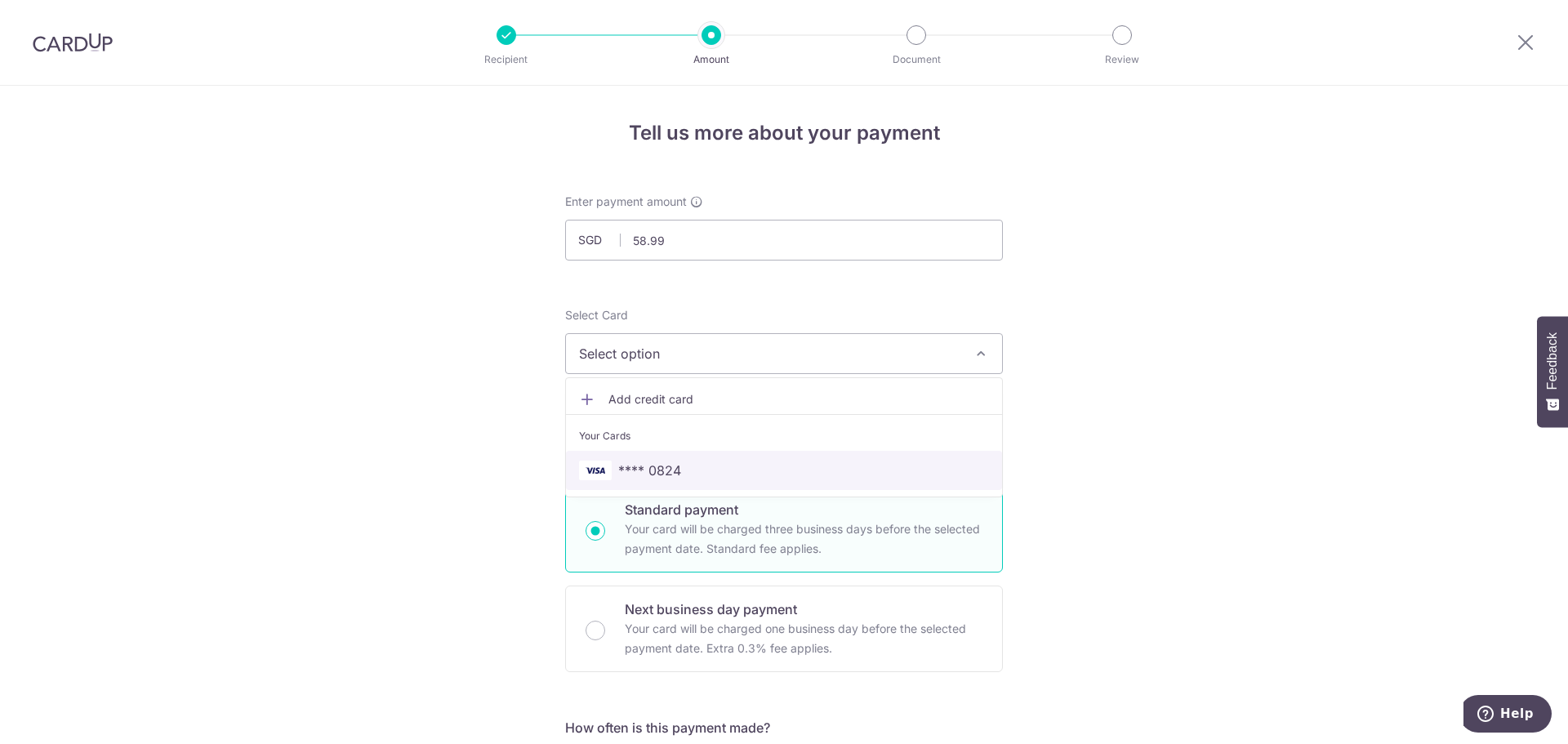
click at [671, 471] on span "**** 0824" at bounding box center [650, 470] width 63 height 20
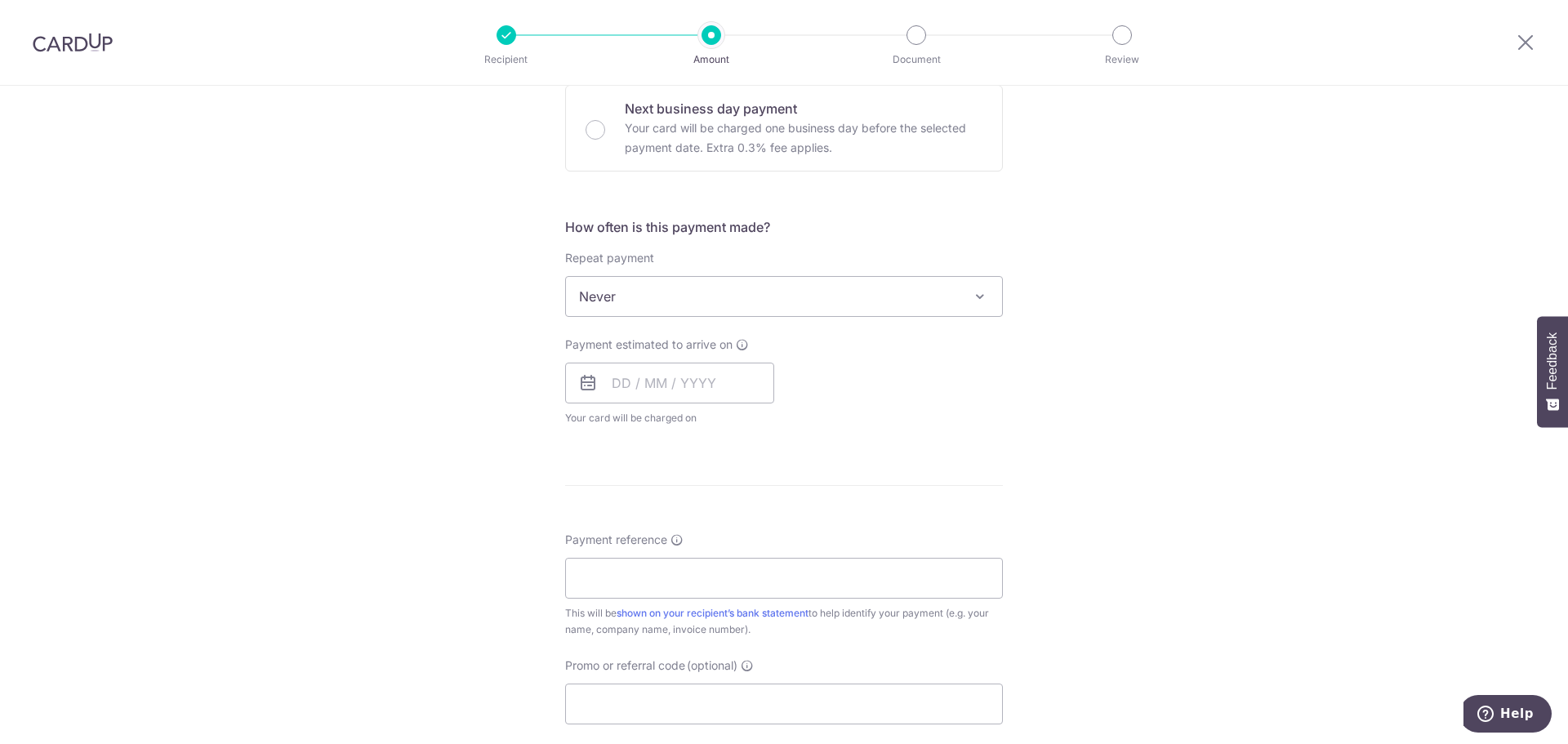
scroll to position [572, 0]
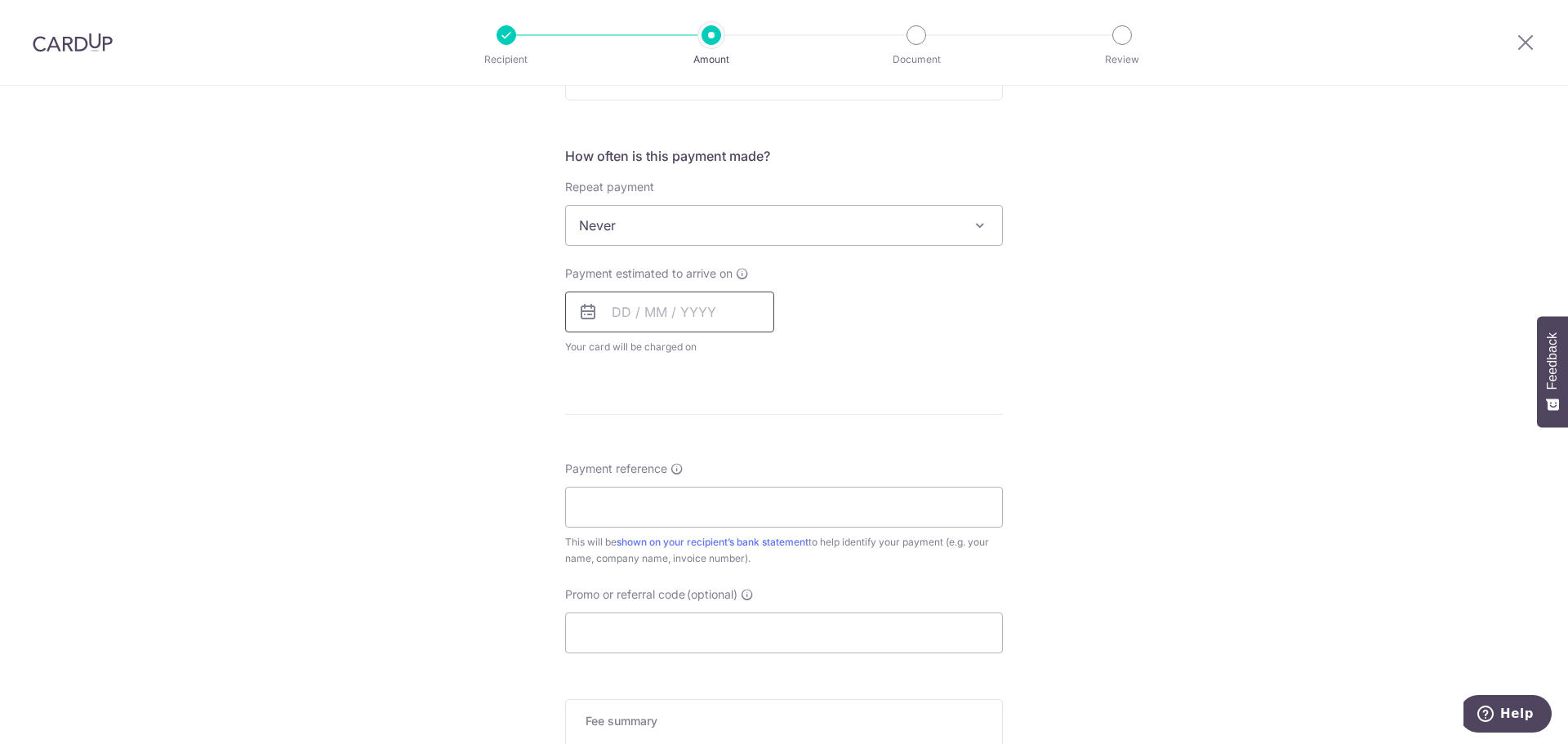
click at [685, 323] on input "text" at bounding box center [670, 312] width 209 height 41
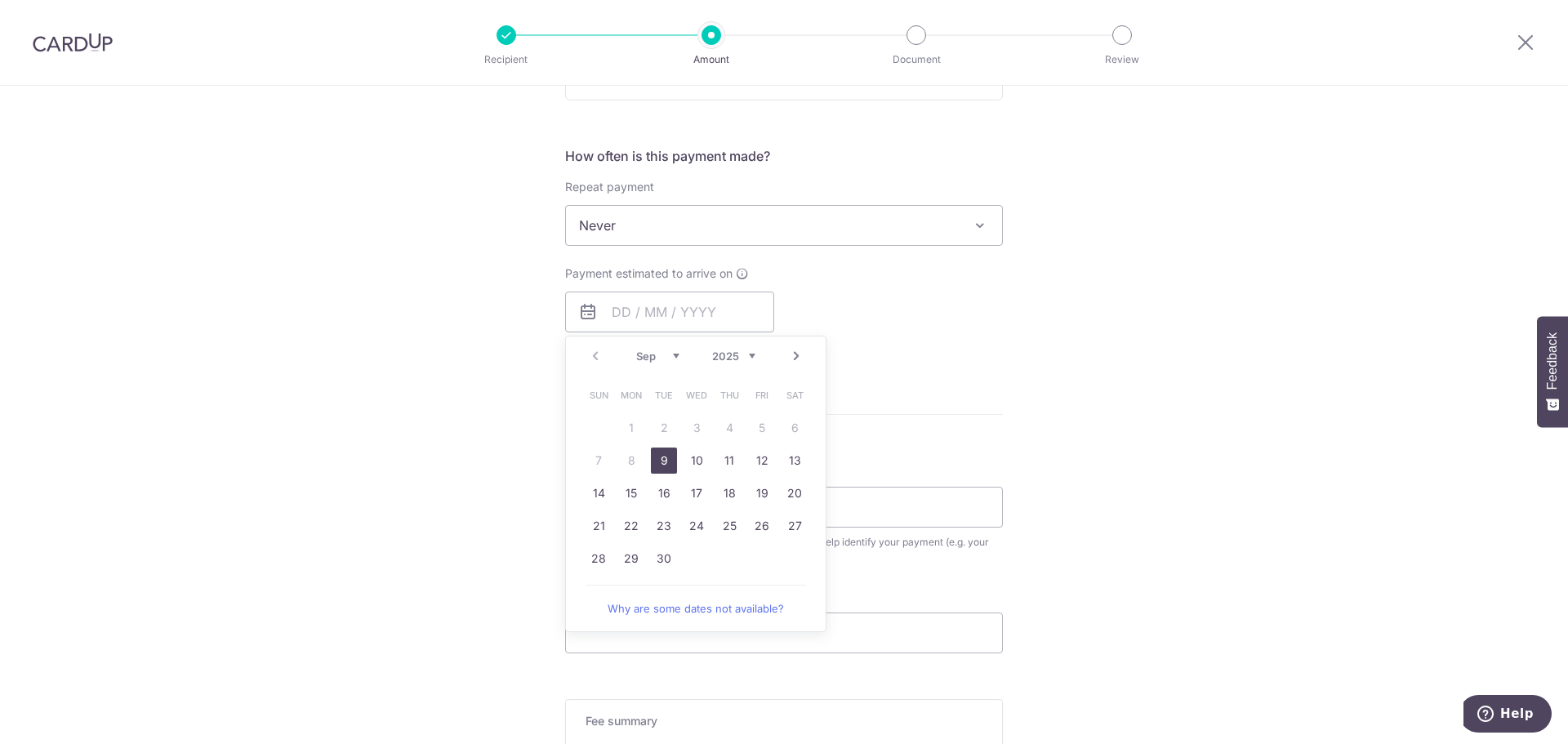
click at [660, 466] on link "9" at bounding box center [664, 461] width 26 height 26
type input "[DATE]"
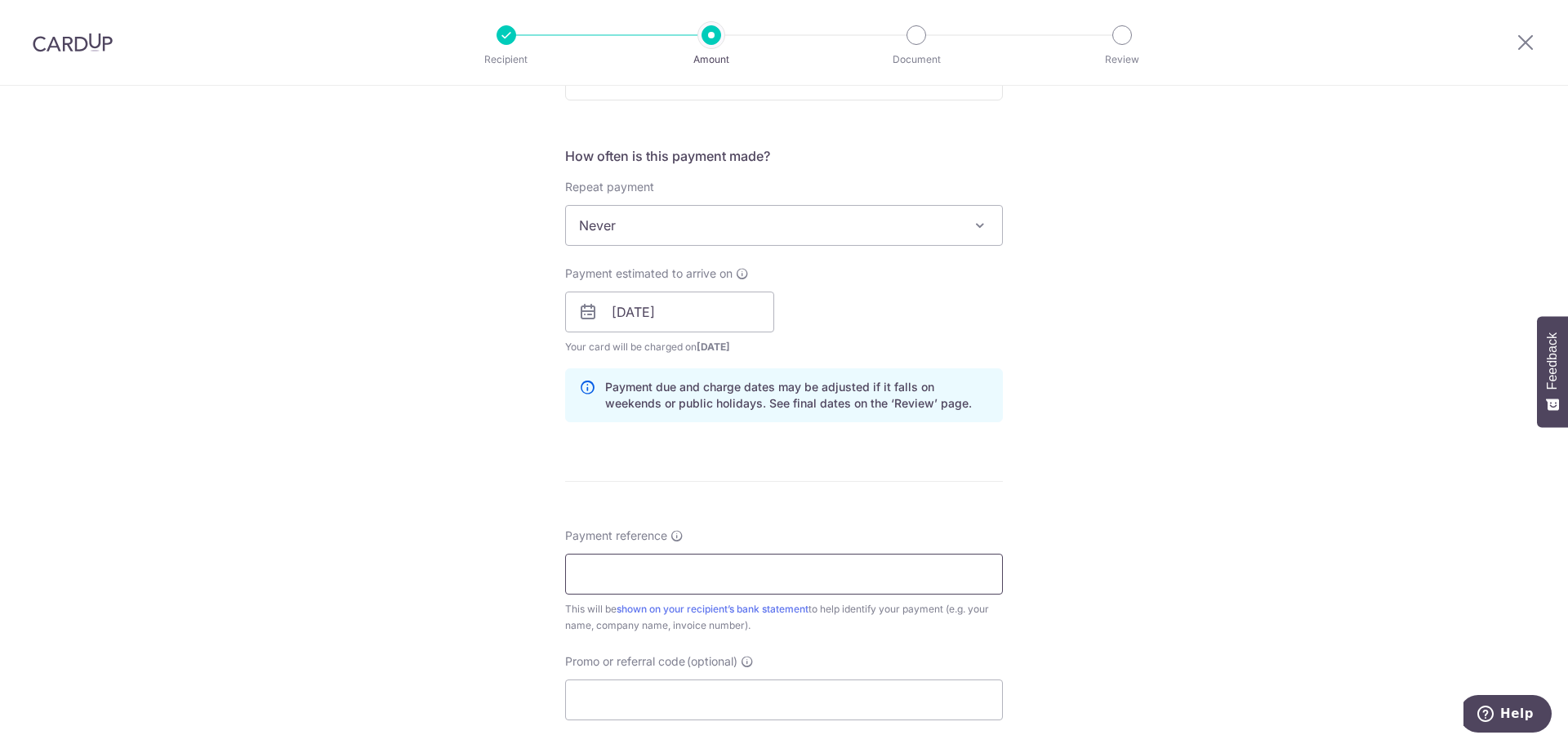
click at [715, 569] on input "Payment reference" at bounding box center [784, 575] width 438 height 41
click at [598, 563] on input "Payment reference" at bounding box center [784, 575] width 438 height 41
paste input "INV-0178"
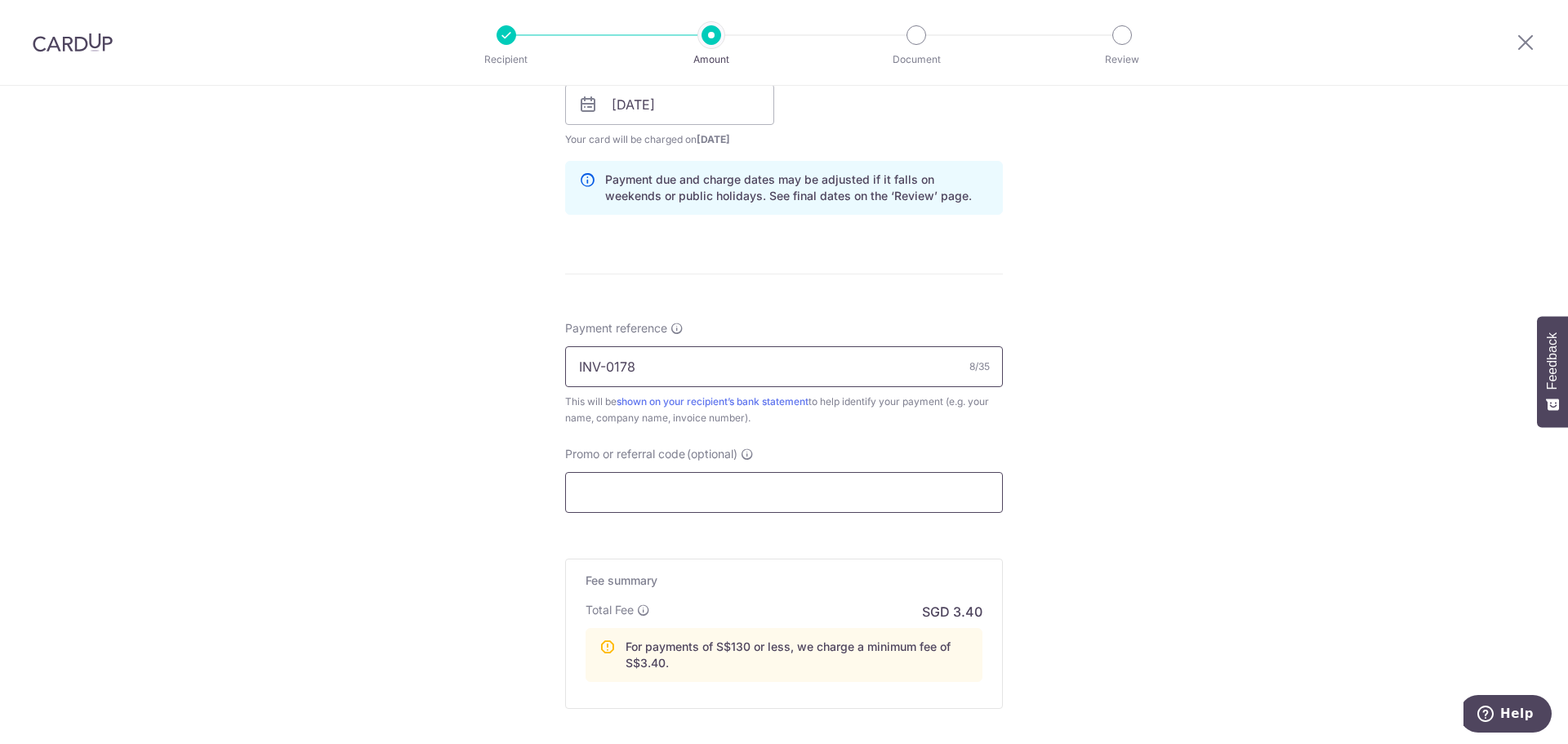
scroll to position [817, 0]
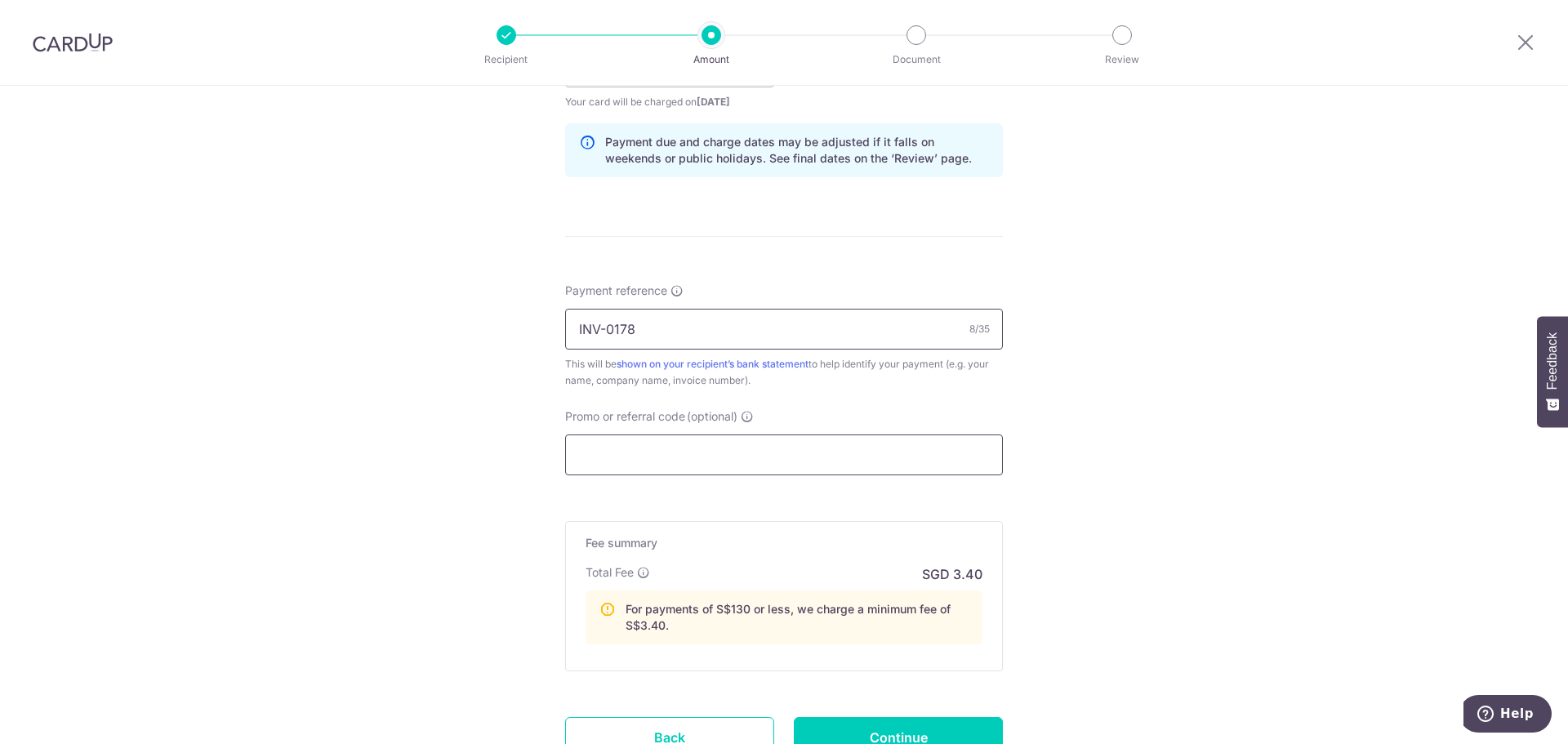
type input "INV-0178"
click at [701, 463] on input "Promo or referral code (optional)" at bounding box center [784, 455] width 438 height 41
paste input "OFF225"
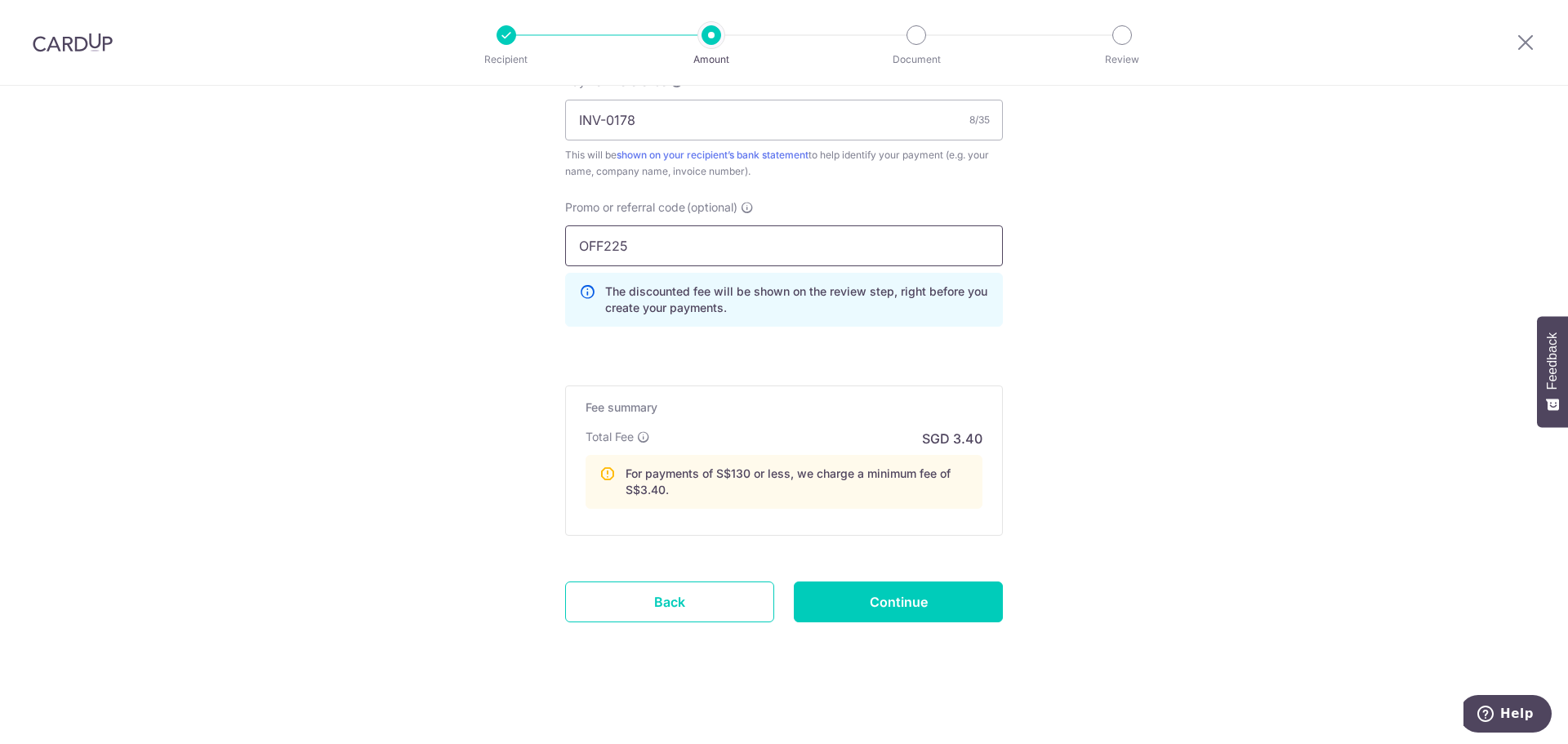
scroll to position [1027, 0]
type input "OFF225"
click at [846, 604] on input "Continue" at bounding box center [899, 601] width 209 height 41
type input "Create Schedule"
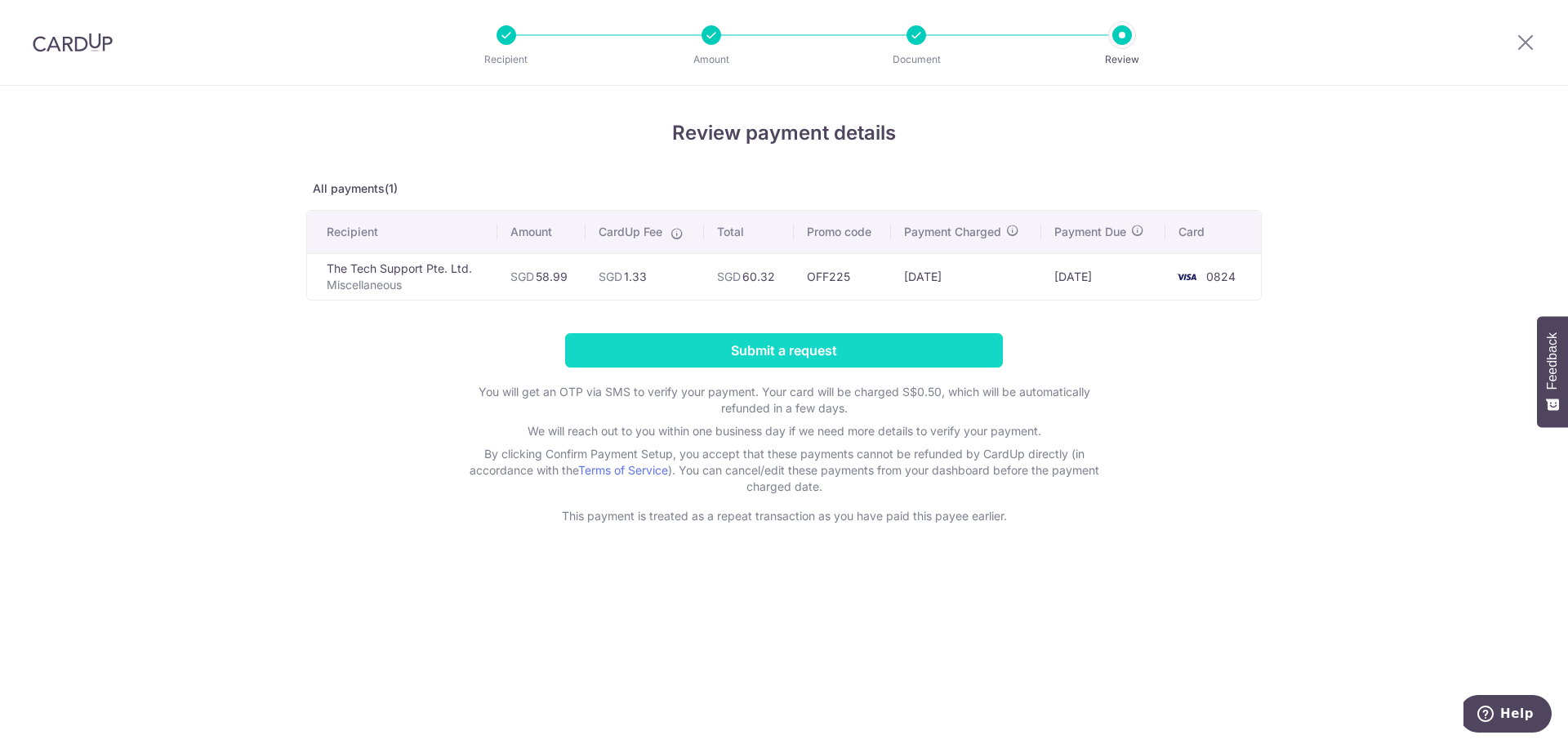
click at [827, 358] on input "Submit a request" at bounding box center [784, 351] width 438 height 34
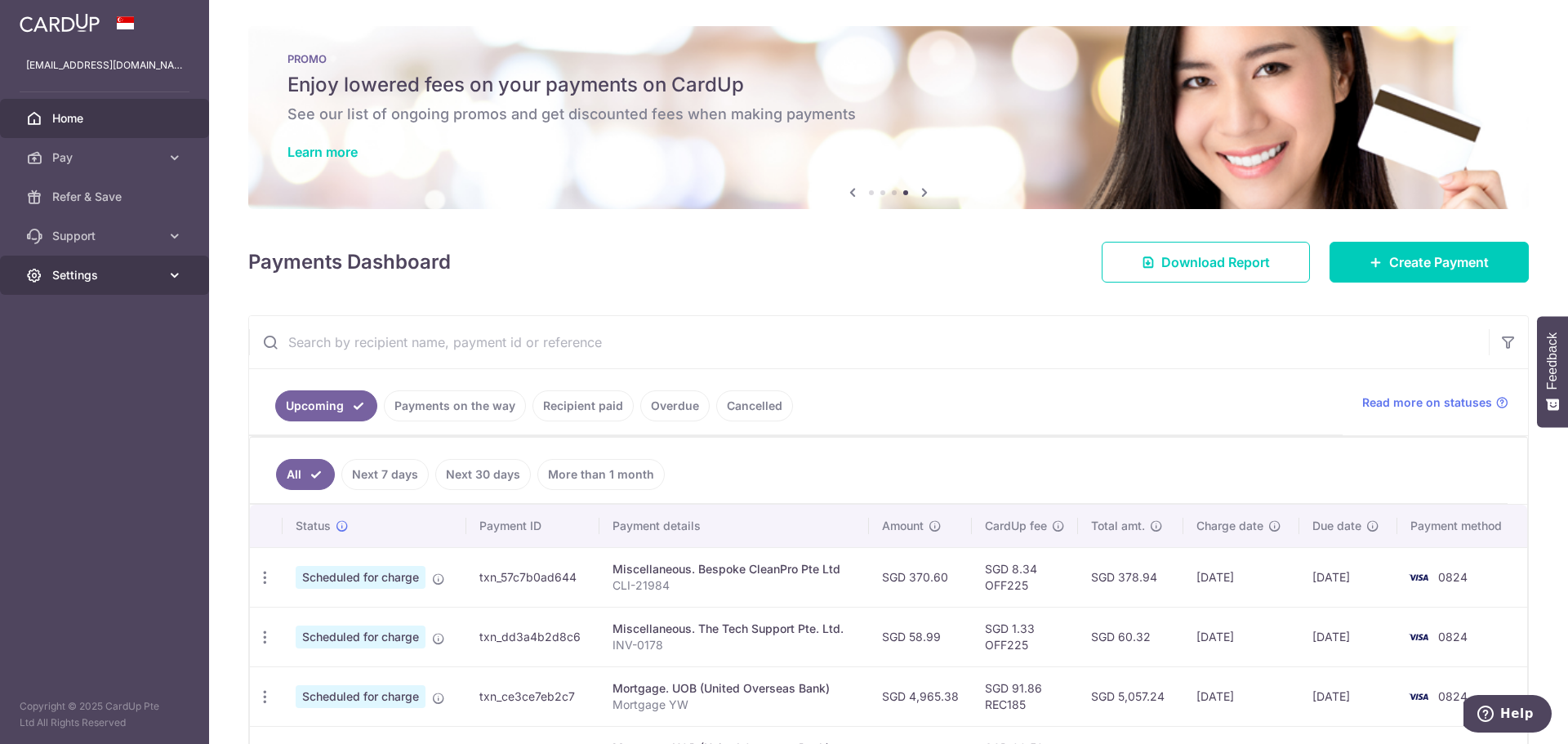
click at [89, 267] on span "Settings" at bounding box center [106, 275] width 108 height 16
click at [94, 360] on span "Logout" at bounding box center [106, 353] width 108 height 16
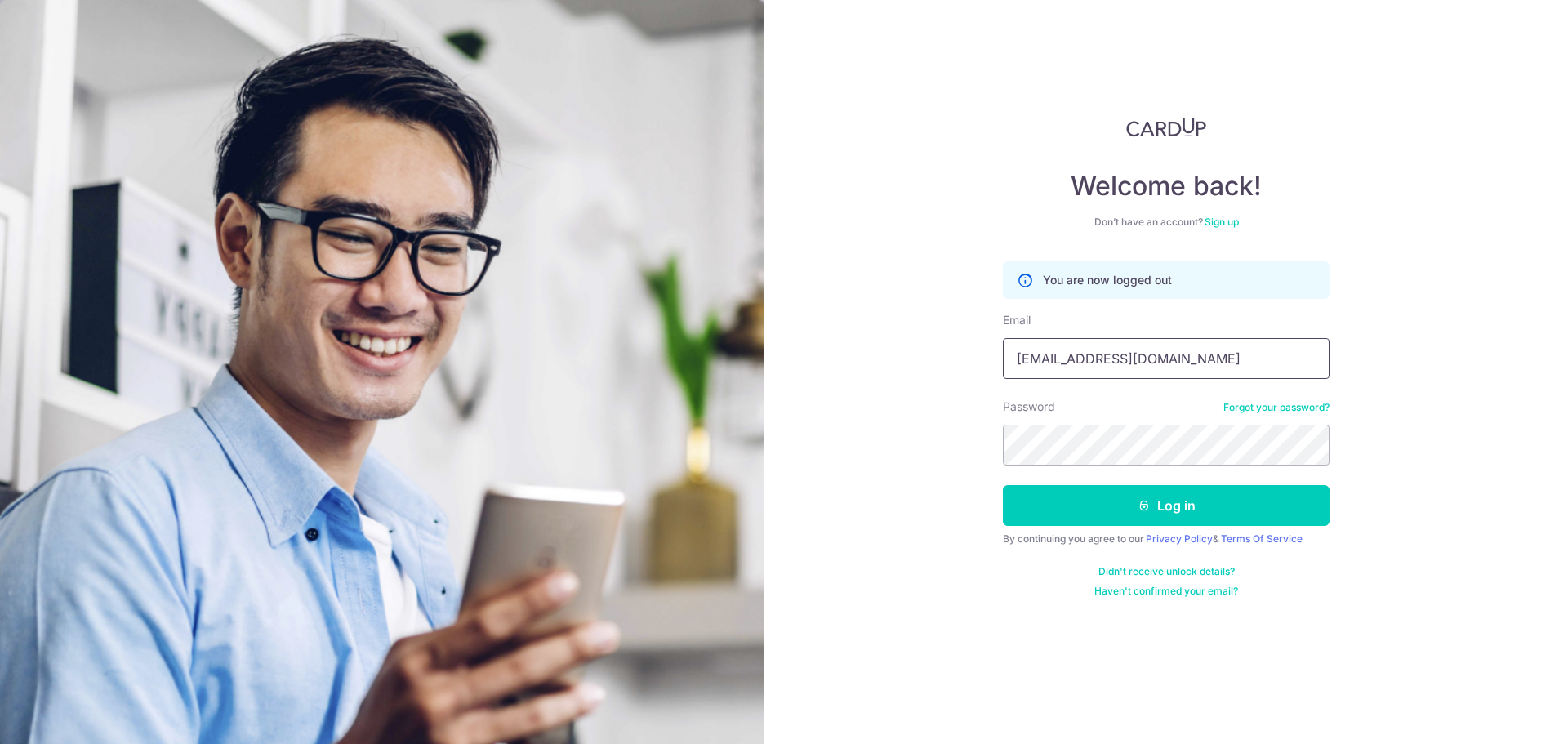
click at [1189, 363] on input "[EMAIL_ADDRESS][DOMAIN_NAME]" at bounding box center [1166, 358] width 327 height 41
type input "[EMAIL_ADDRESS][DOMAIN_NAME]"
click at [916, 498] on div "Welcome back! Don’t have an account? Sign up You are now logged out Email [EMAI…" at bounding box center [1166, 372] width 804 height 744
click at [1083, 506] on button "Log in" at bounding box center [1166, 506] width 327 height 41
